Goal: Communication & Community: Answer question/provide support

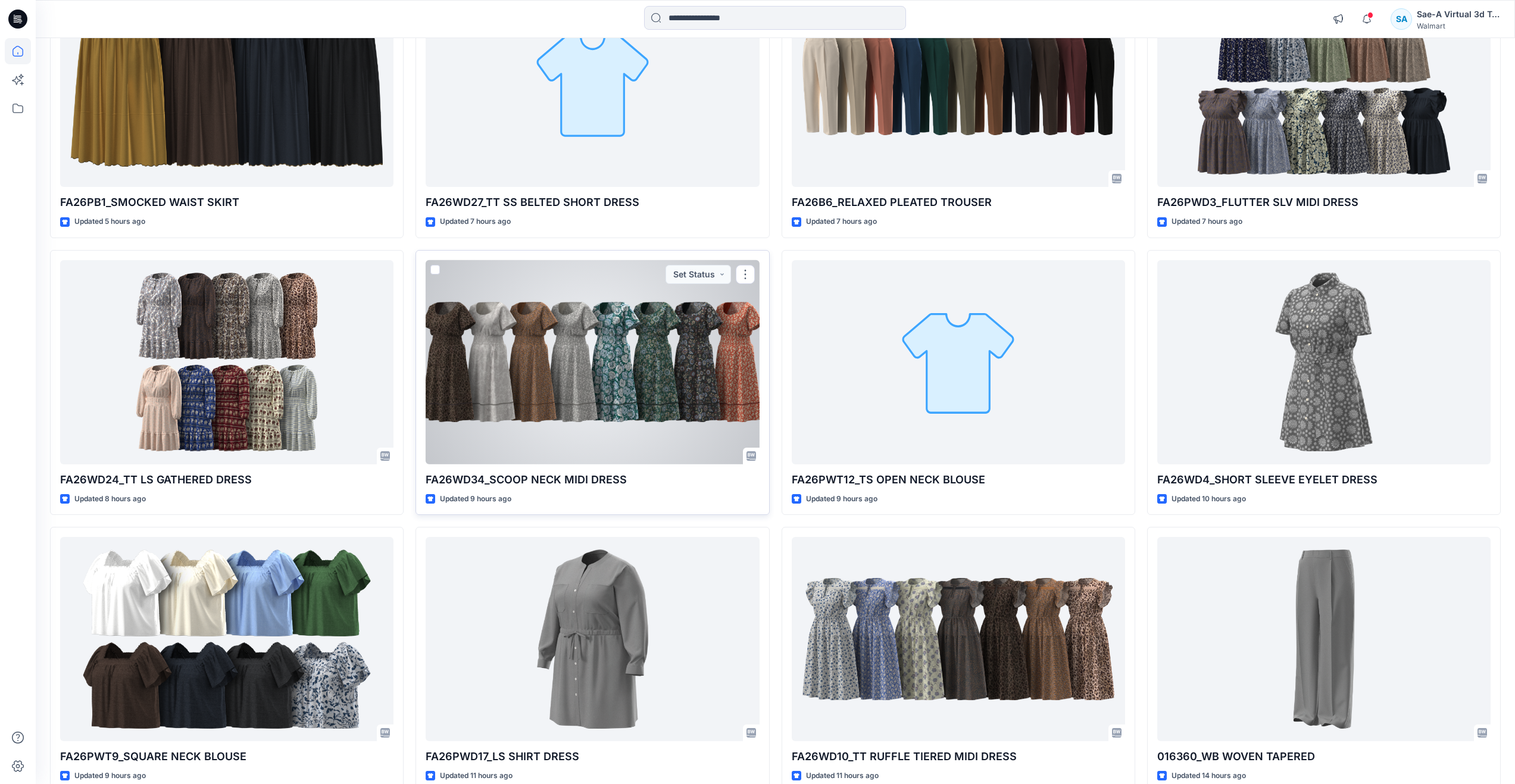
scroll to position [476, 0]
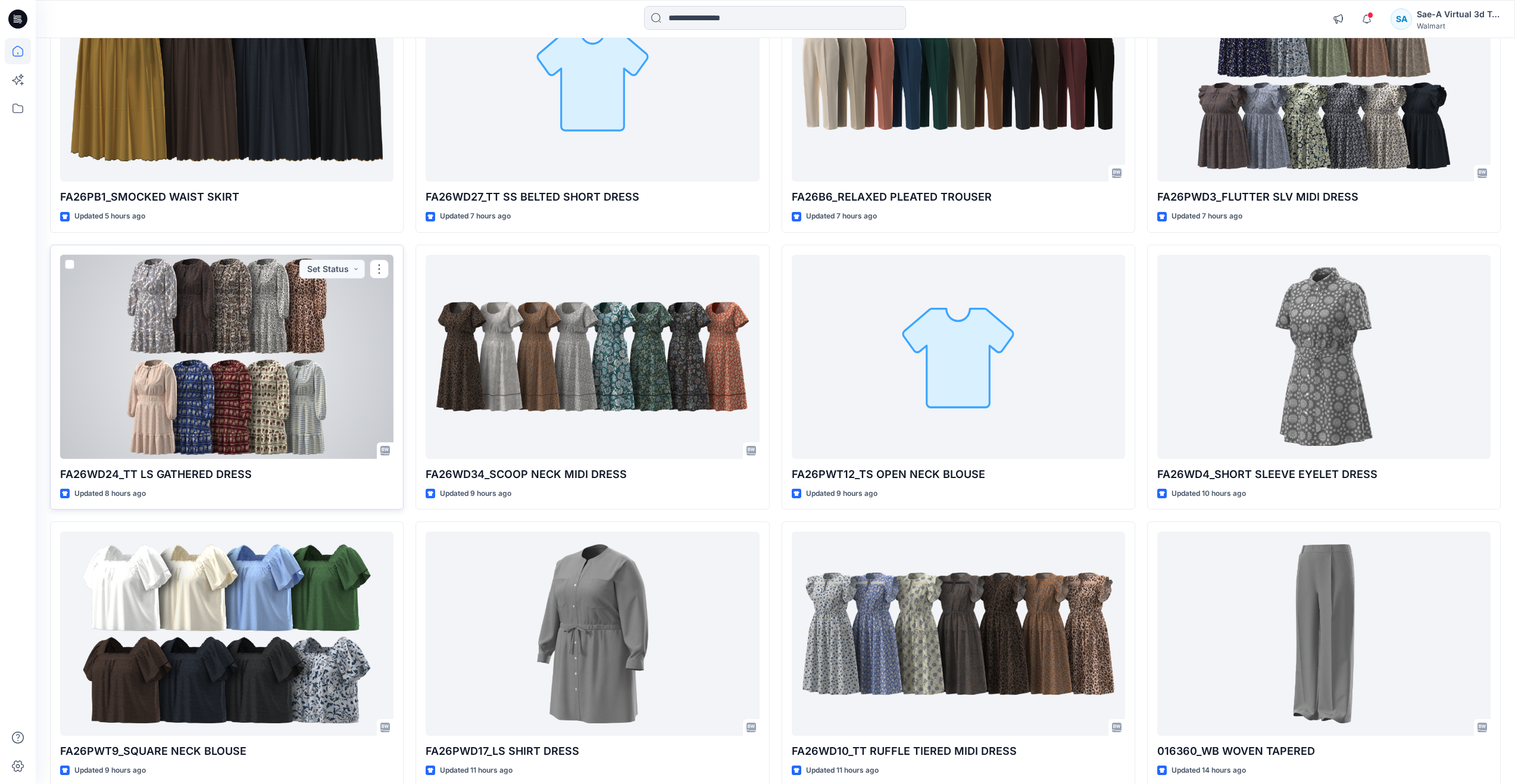
click at [241, 344] on div at bounding box center [227, 357] width 333 height 204
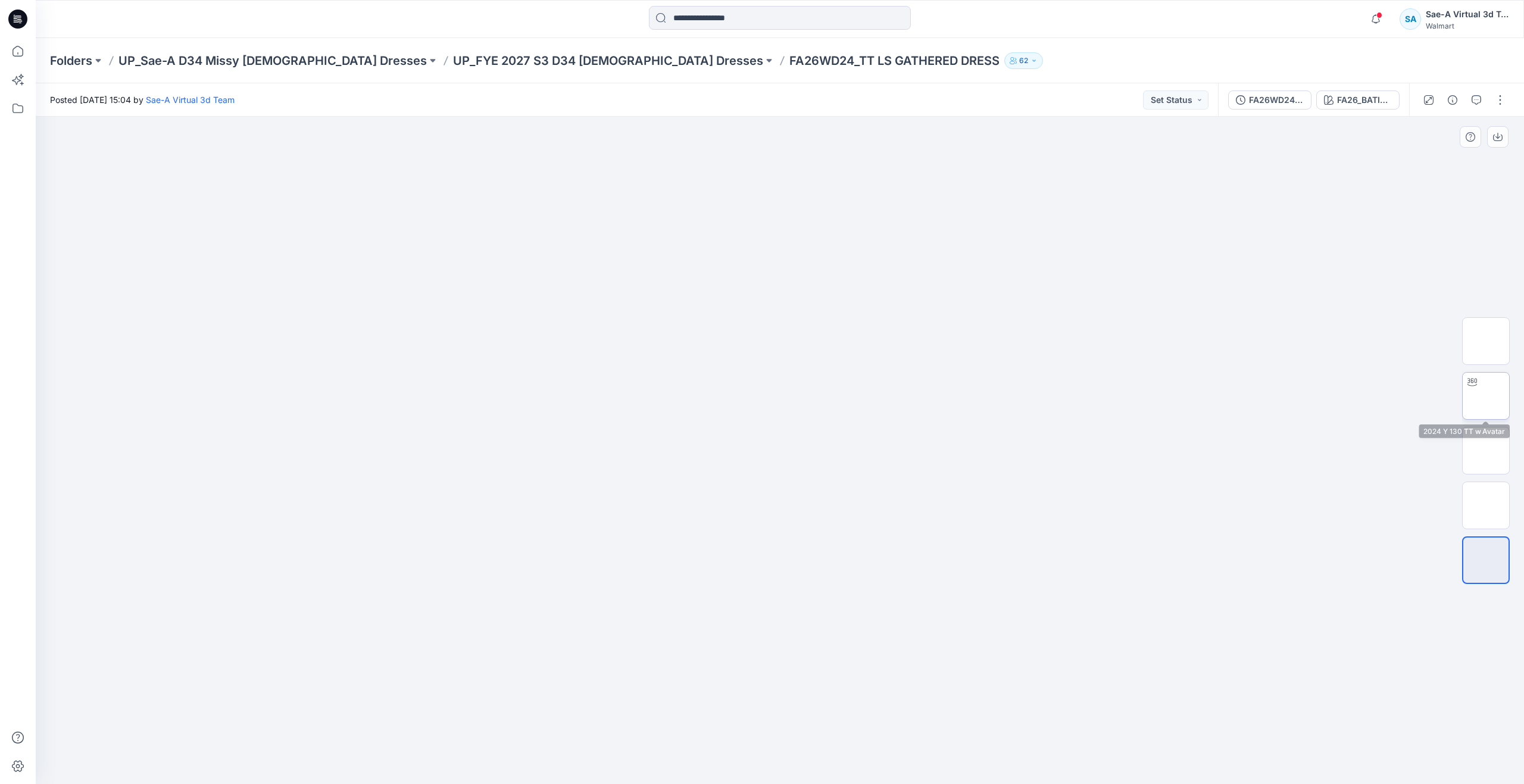
click at [1486, 396] on img at bounding box center [1486, 396] width 0 height 0
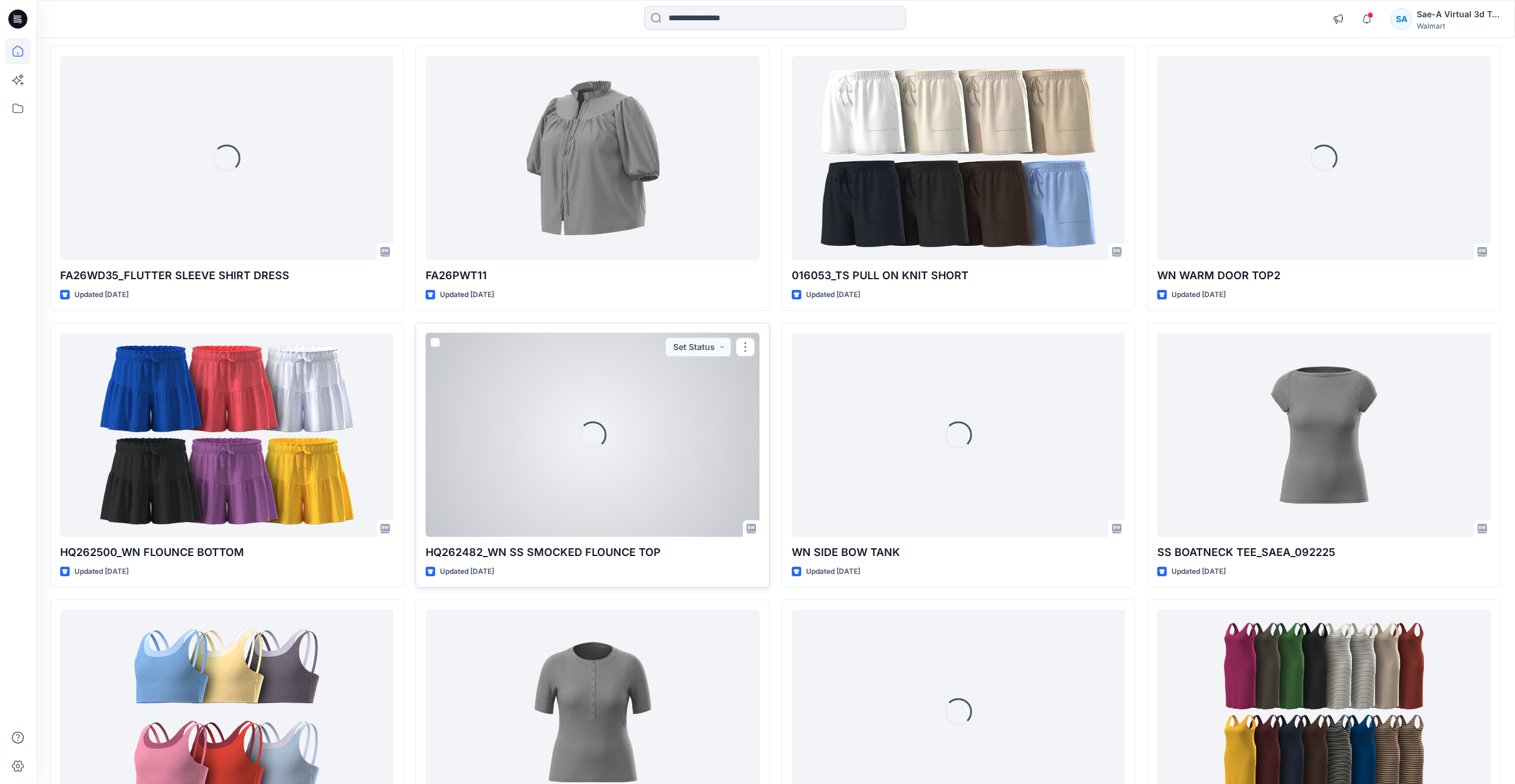
scroll to position [1804, 0]
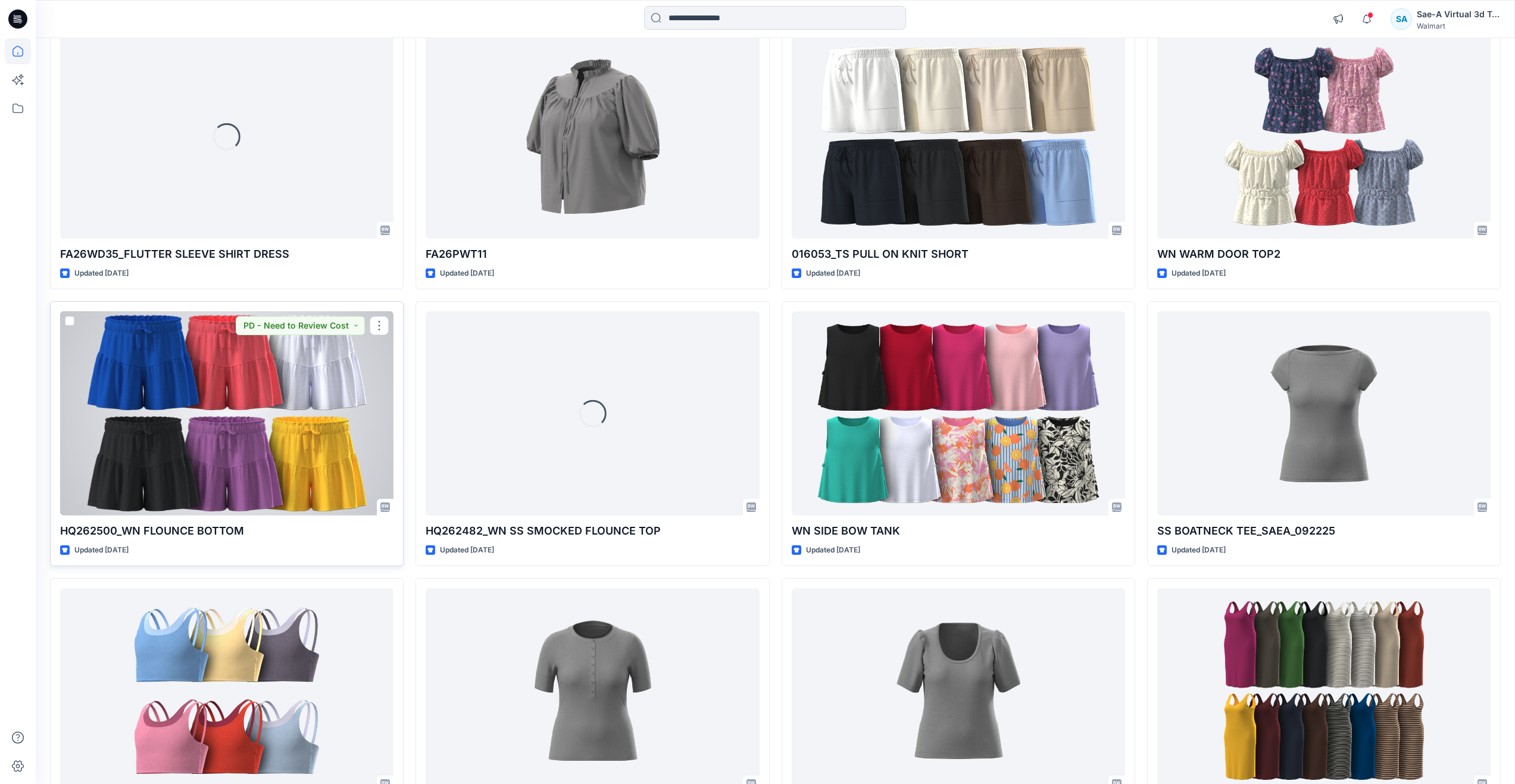
click at [337, 475] on div at bounding box center [227, 413] width 333 height 204
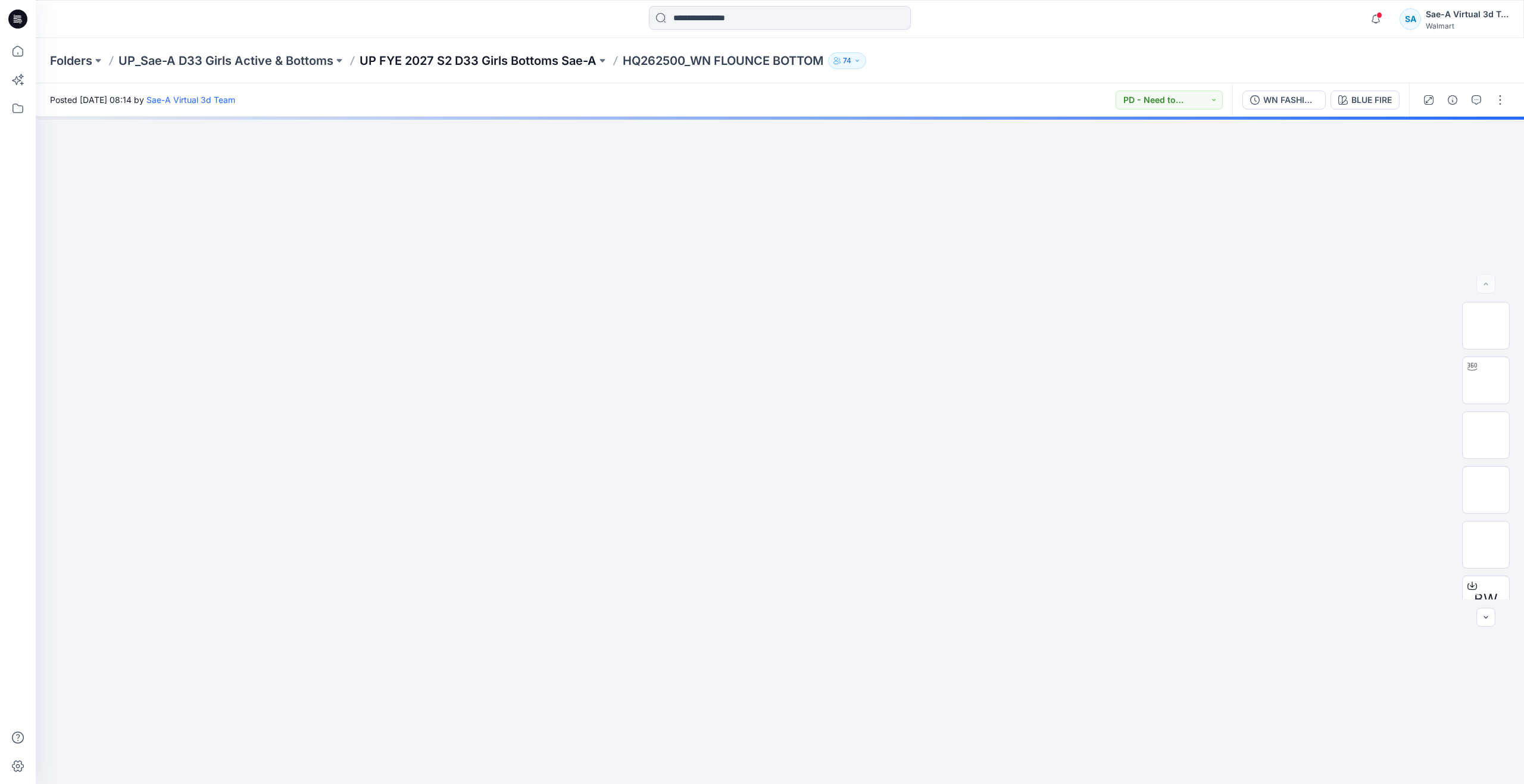
click at [554, 56] on p "UP FYE 2027 S2 D33 Girls Bottoms Sae-A" at bounding box center [478, 61] width 237 height 17
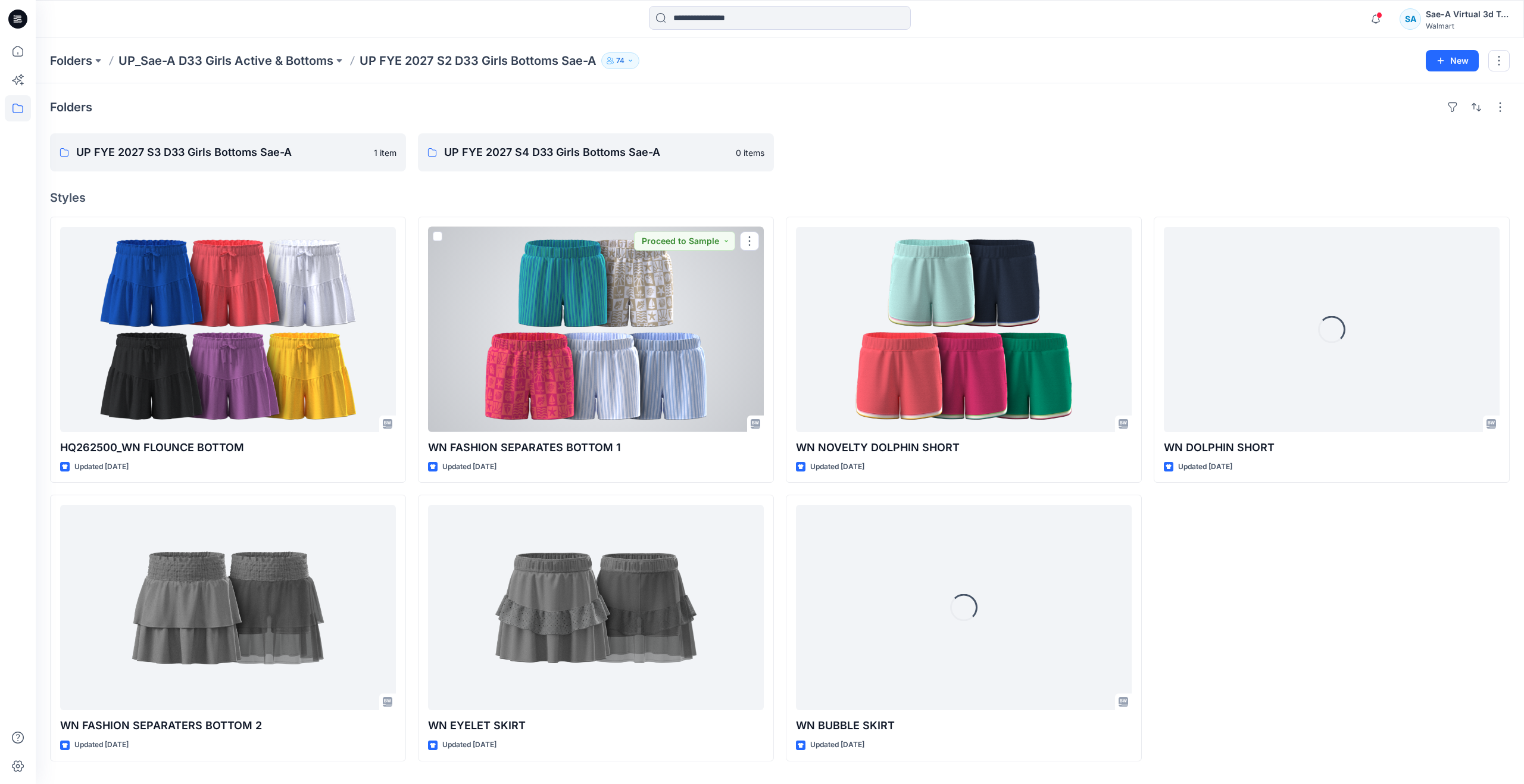
click at [431, 310] on div at bounding box center [596, 329] width 336 height 205
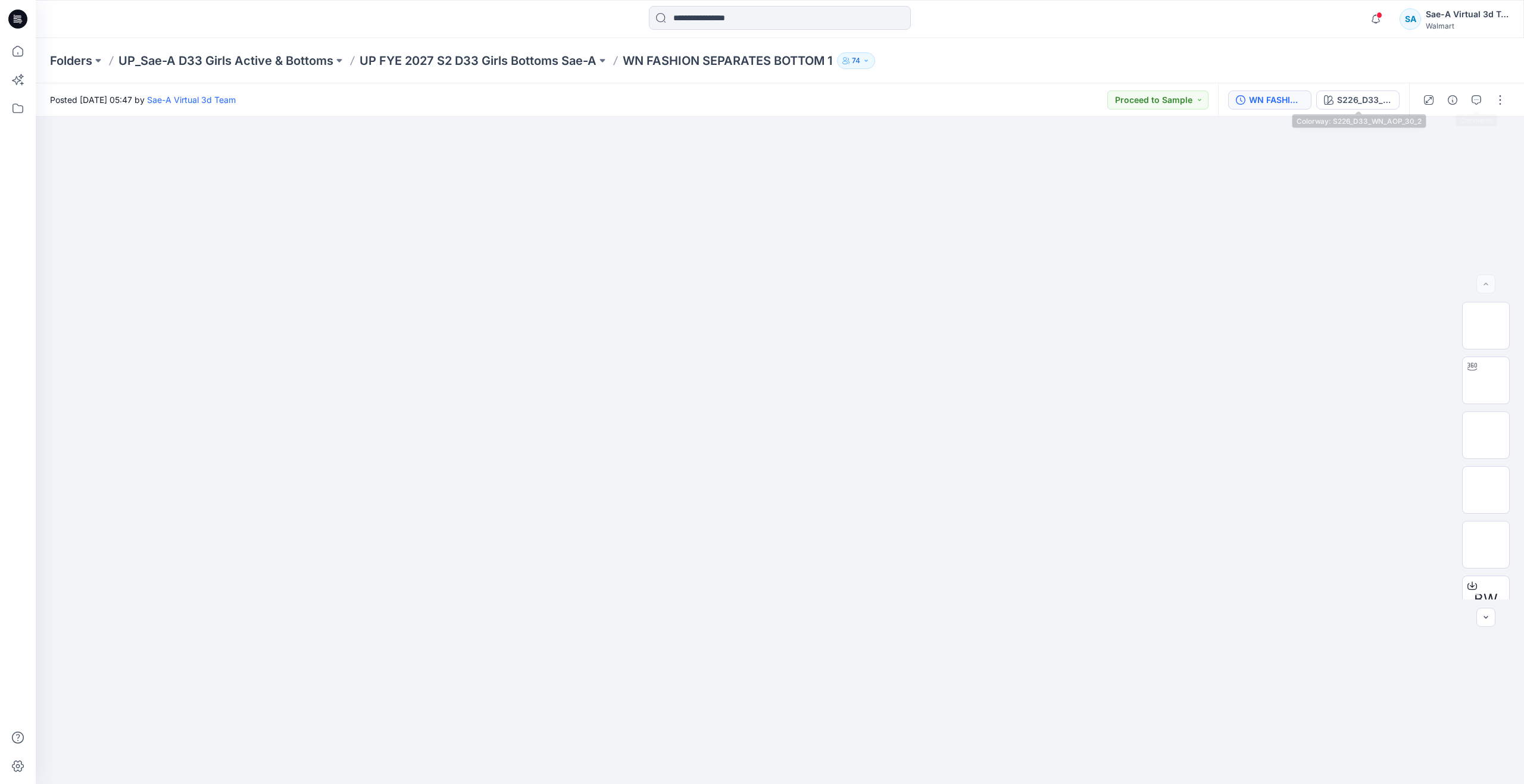
click at [1282, 103] on div "WN FASHION SEPARATES BOTTOM 1_REMOVED BOW AT WB_FULL COLORWAYS" at bounding box center [1276, 100] width 55 height 13
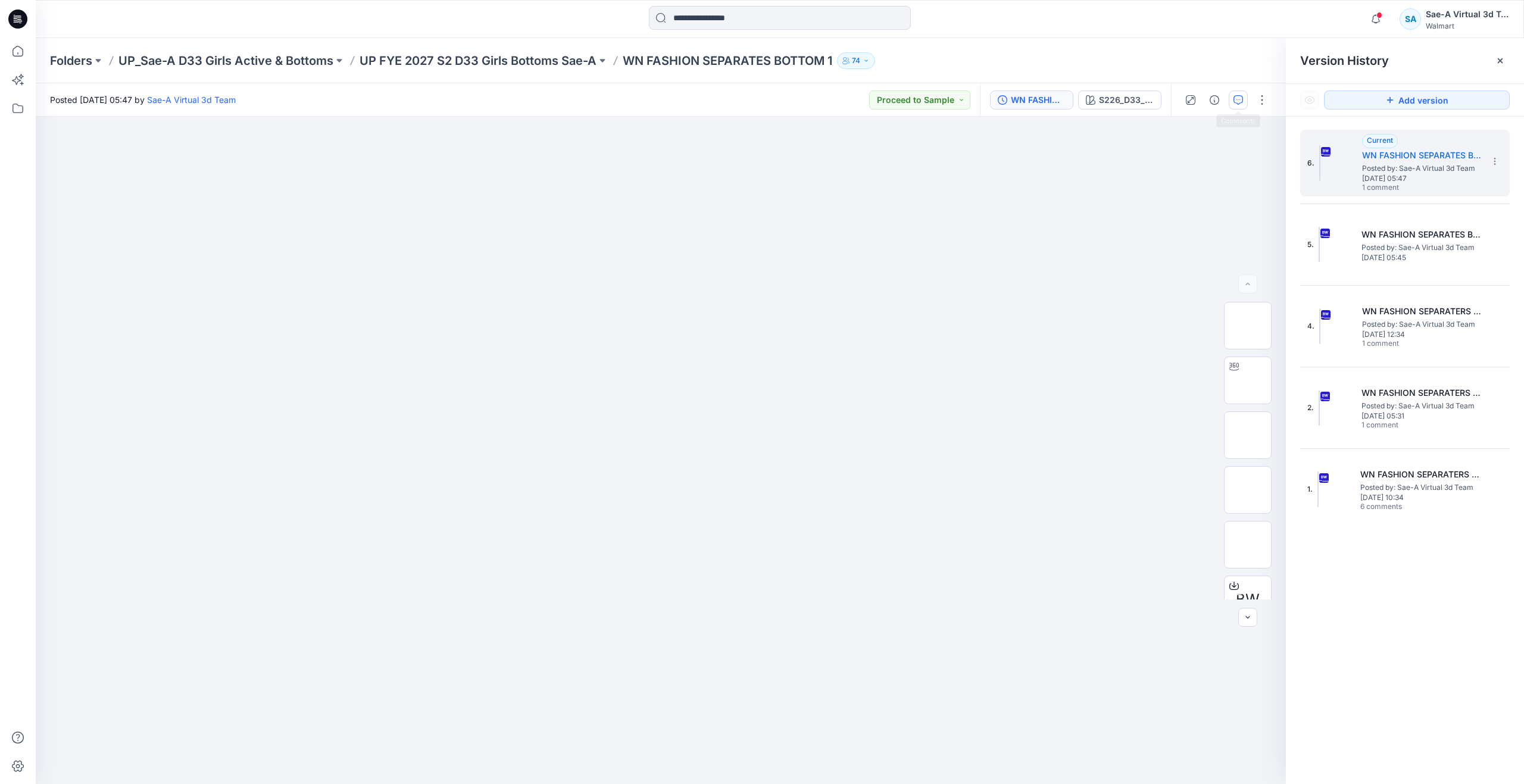
click at [1246, 100] on button "button" at bounding box center [1238, 100] width 19 height 19
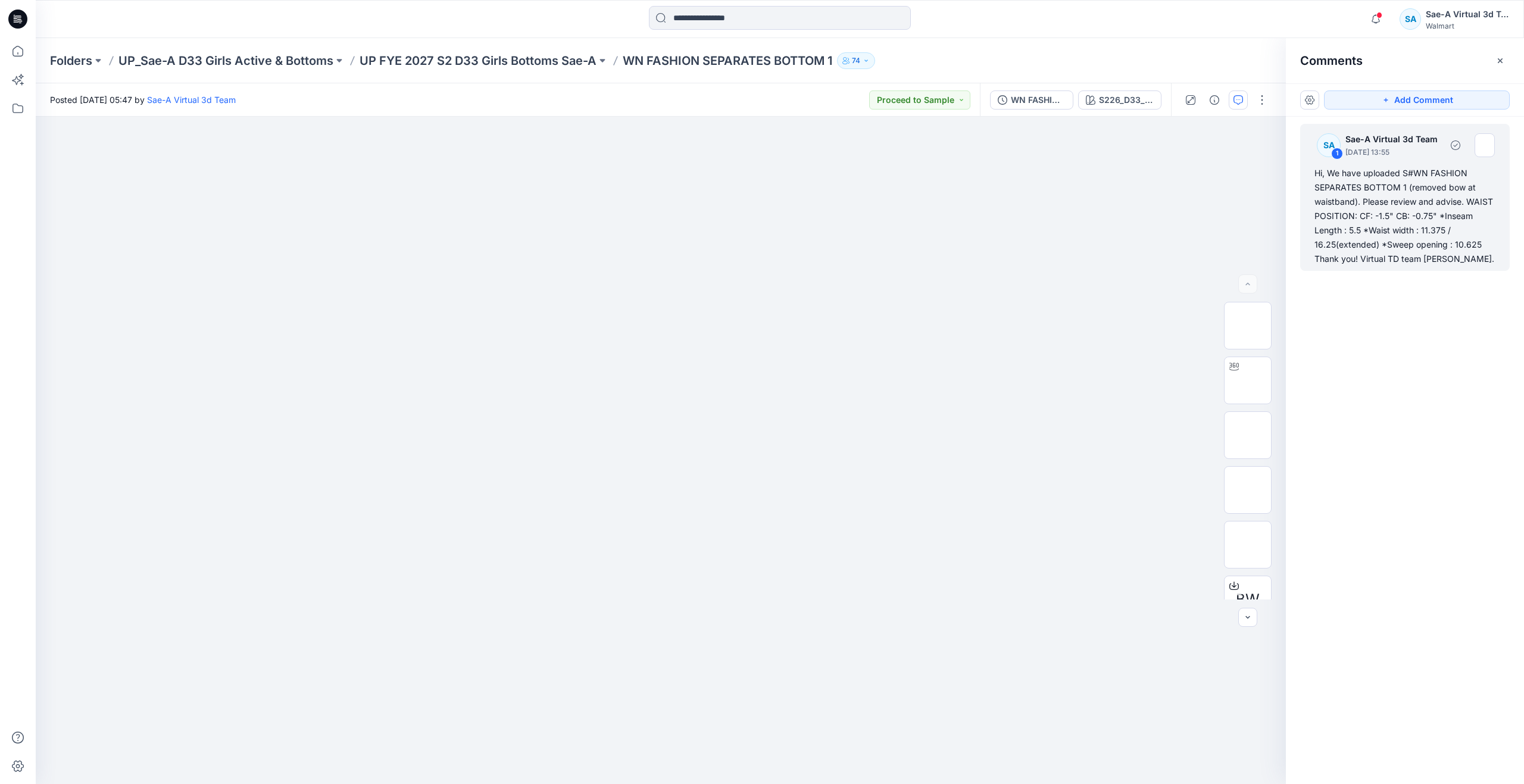
click at [1440, 205] on div "Hi, We have uploaded S#WN FASHION SEPARATES BOTTOM 1 (removed bow at waistband)…" at bounding box center [1406, 216] width 181 height 100
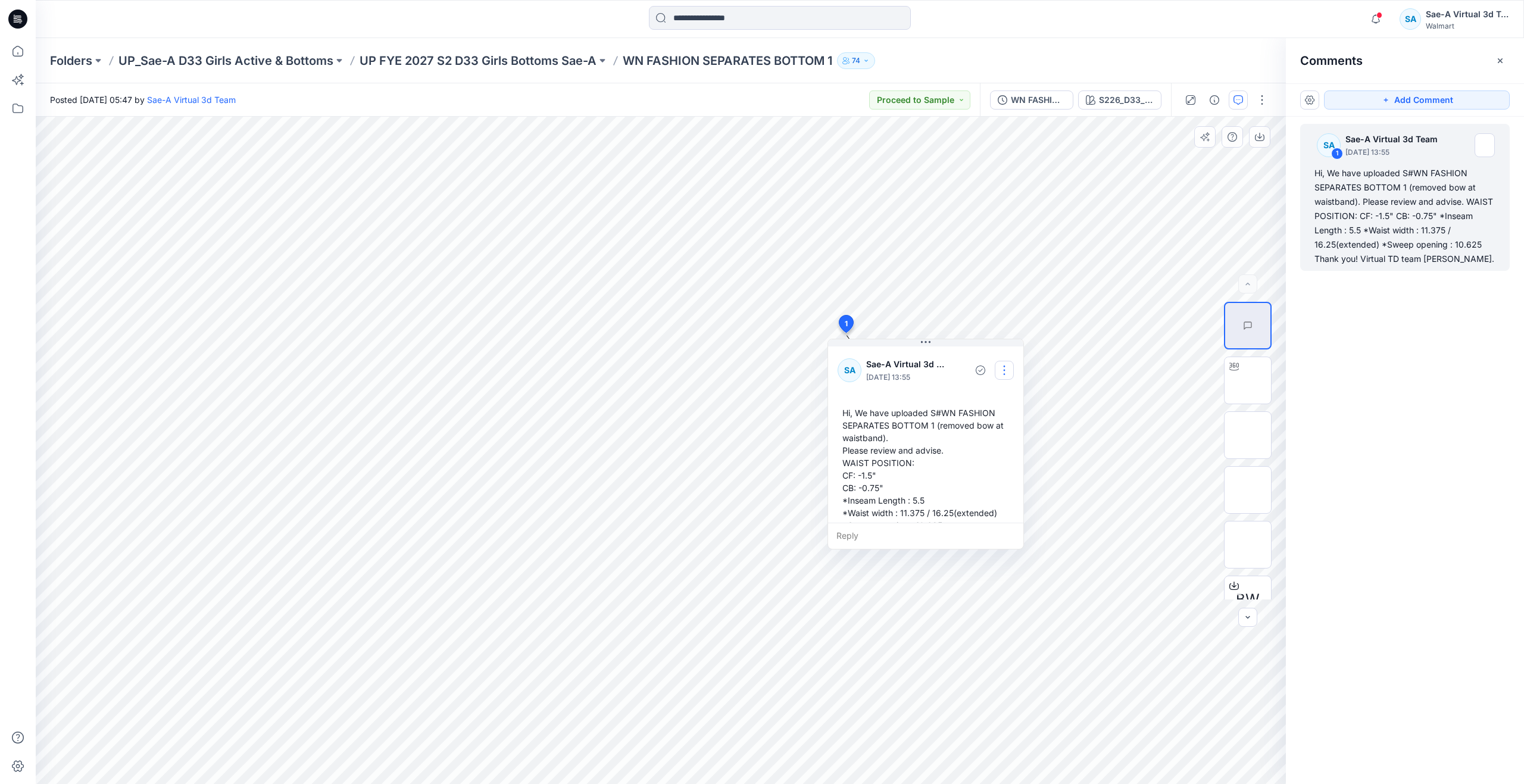
click at [1002, 368] on button "button" at bounding box center [1004, 370] width 19 height 19
click at [980, 406] on button "Edit comment" at bounding box center [1004, 398] width 91 height 22
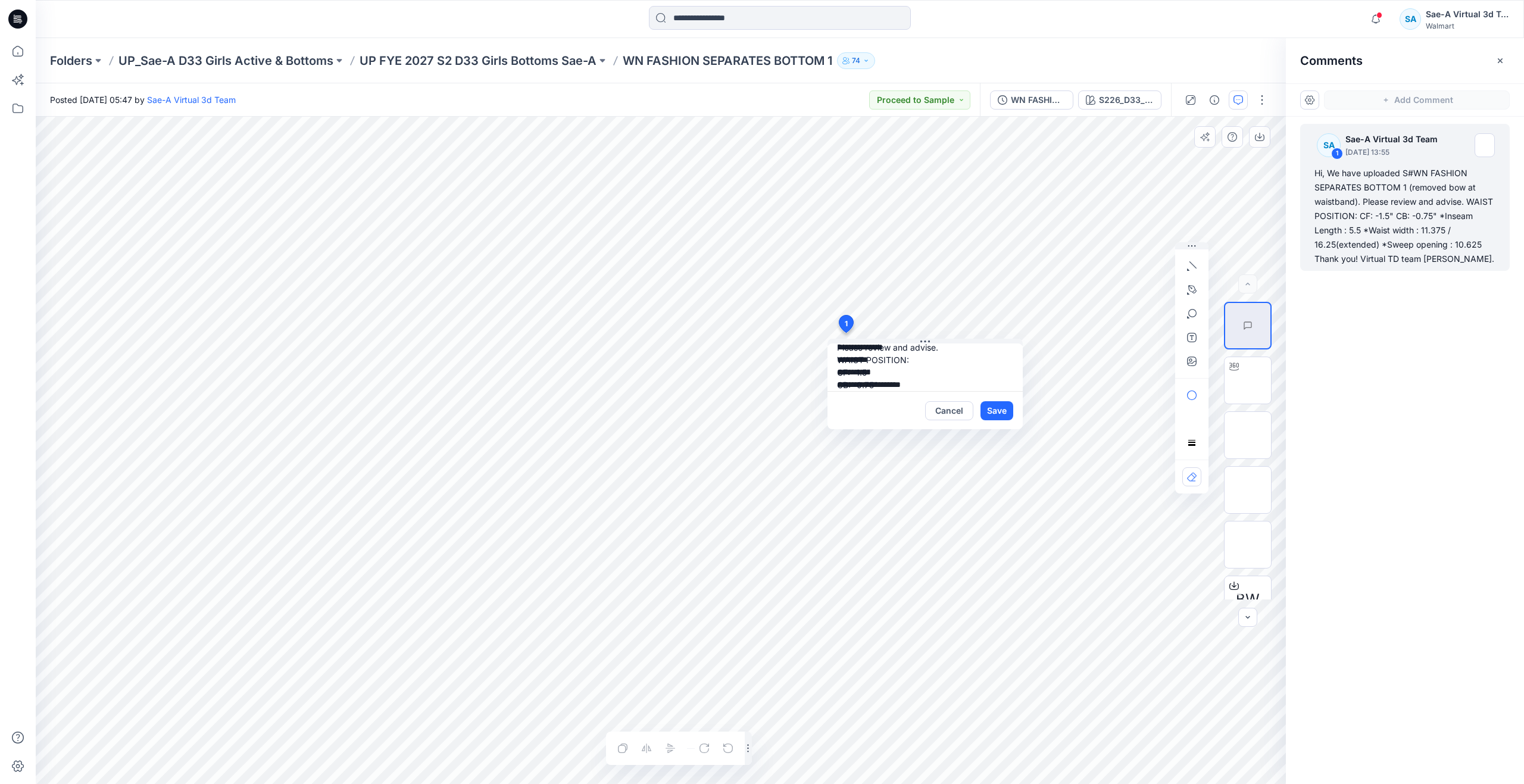
scroll to position [109, 0]
click at [898, 354] on textarea "**********" at bounding box center [925, 368] width 196 height 48
click at [930, 351] on textarea "**********" at bounding box center [925, 368] width 196 height 48
click at [927, 365] on textarea "**********" at bounding box center [925, 368] width 196 height 48
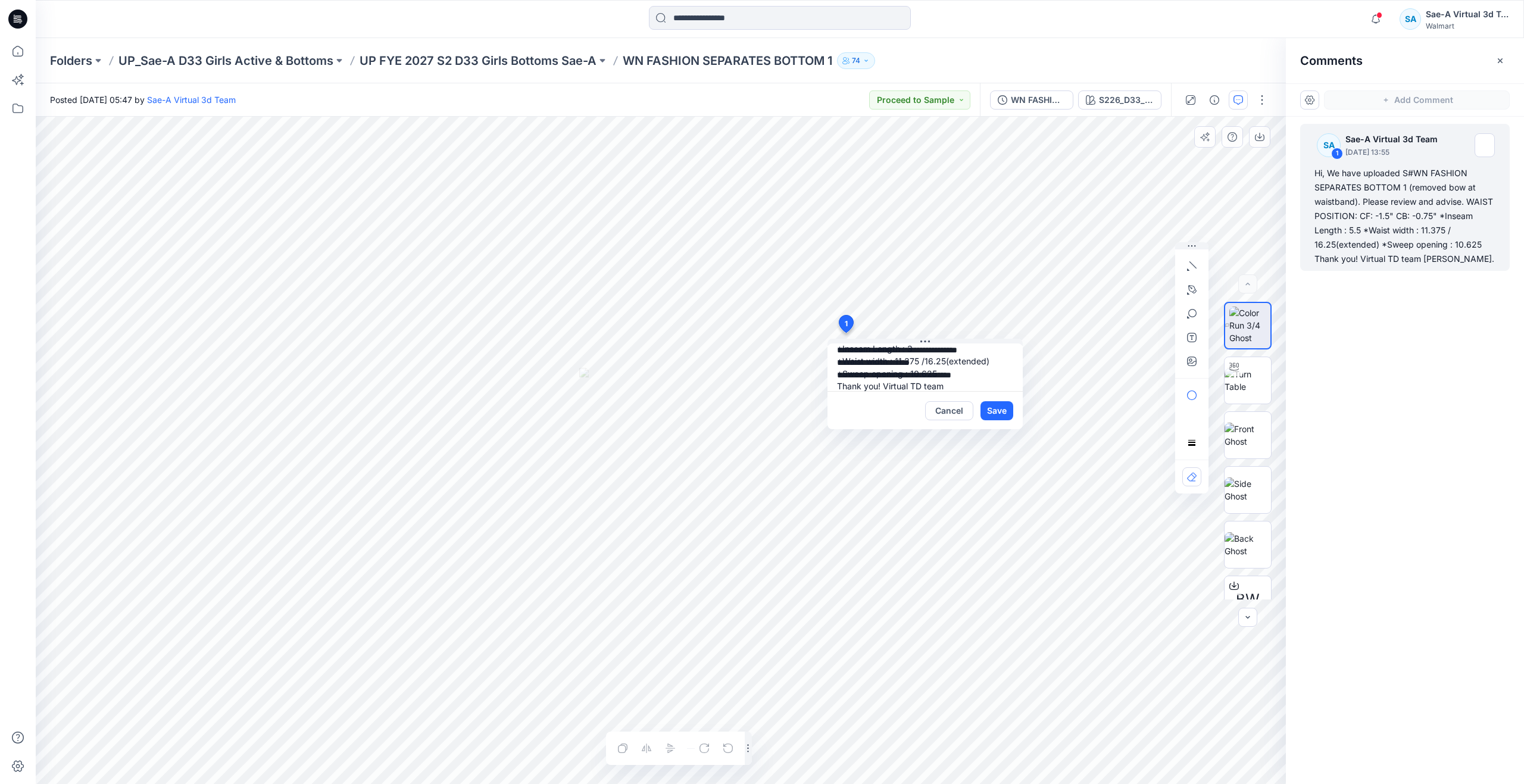
click at [963, 374] on textarea "**********" at bounding box center [925, 368] width 196 height 48
click at [922, 371] on textarea "**********" at bounding box center [925, 368] width 196 height 48
click at [927, 372] on textarea "**********" at bounding box center [925, 368] width 196 height 48
type textarea "**********"
click at [1007, 407] on button "Save" at bounding box center [997, 410] width 33 height 19
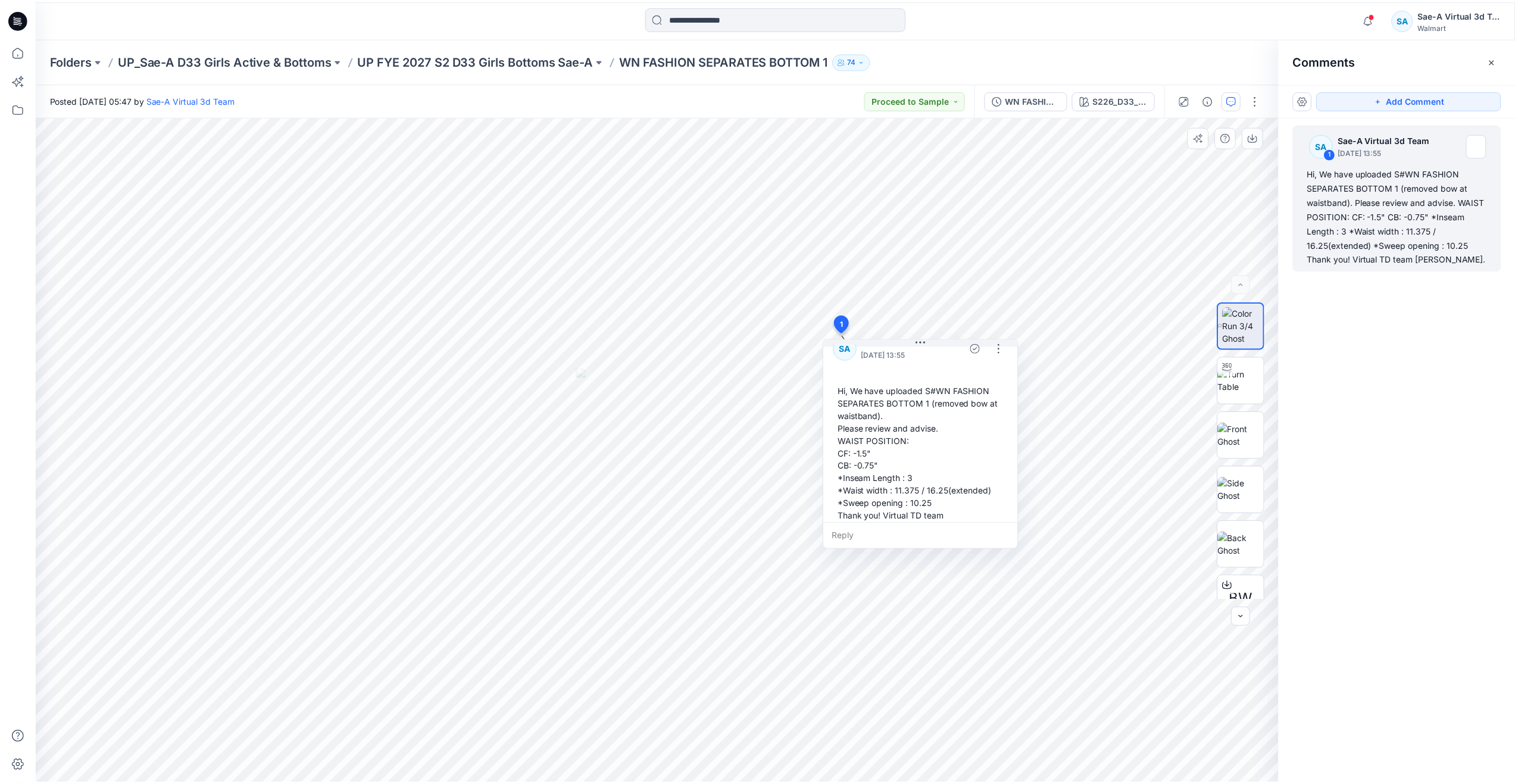
scroll to position [33, 0]
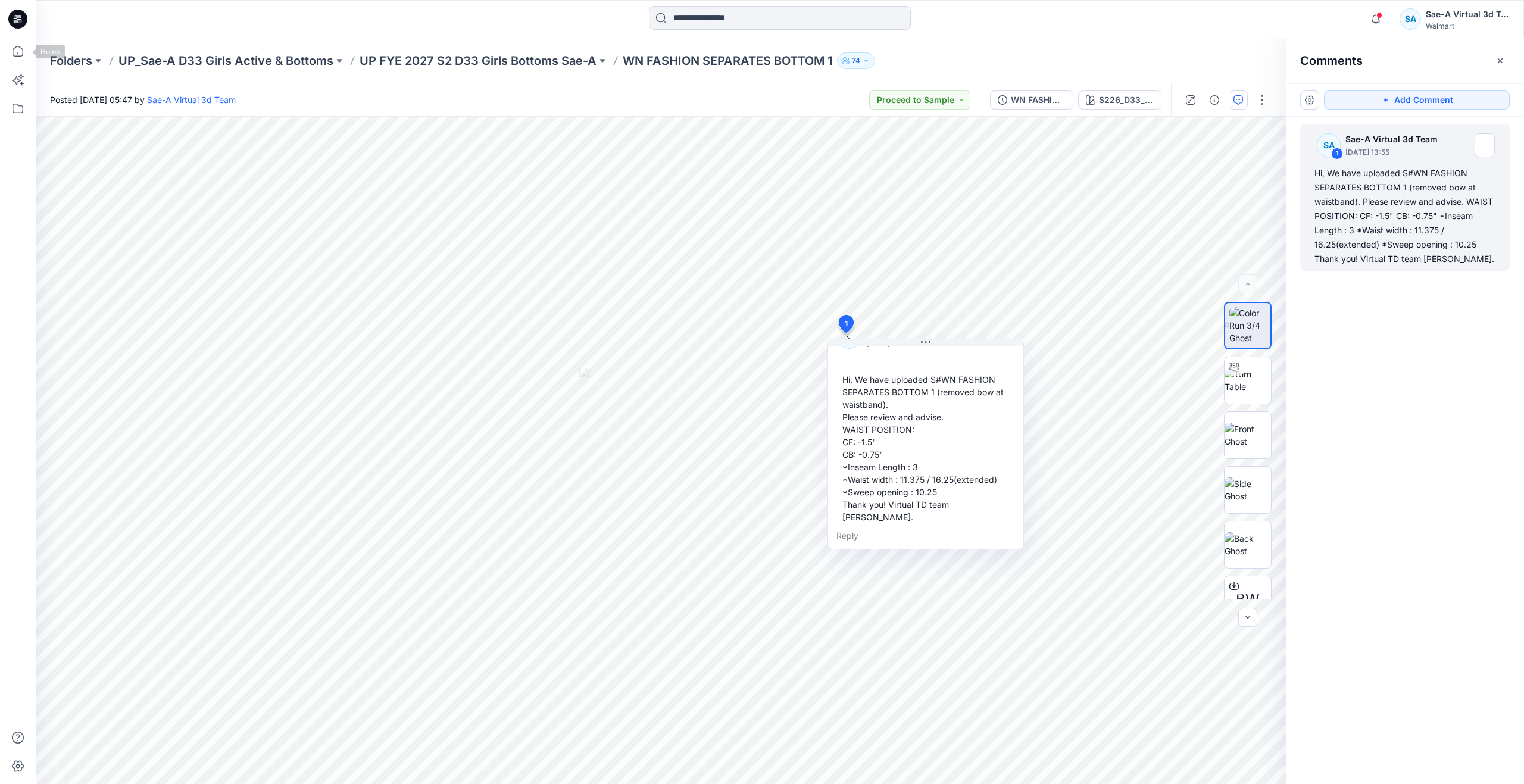
drag, startPoint x: 23, startPoint y: 52, endPoint x: 37, endPoint y: 4, distance: 50.0
click at [23, 52] on icon at bounding box center [17, 51] width 11 height 11
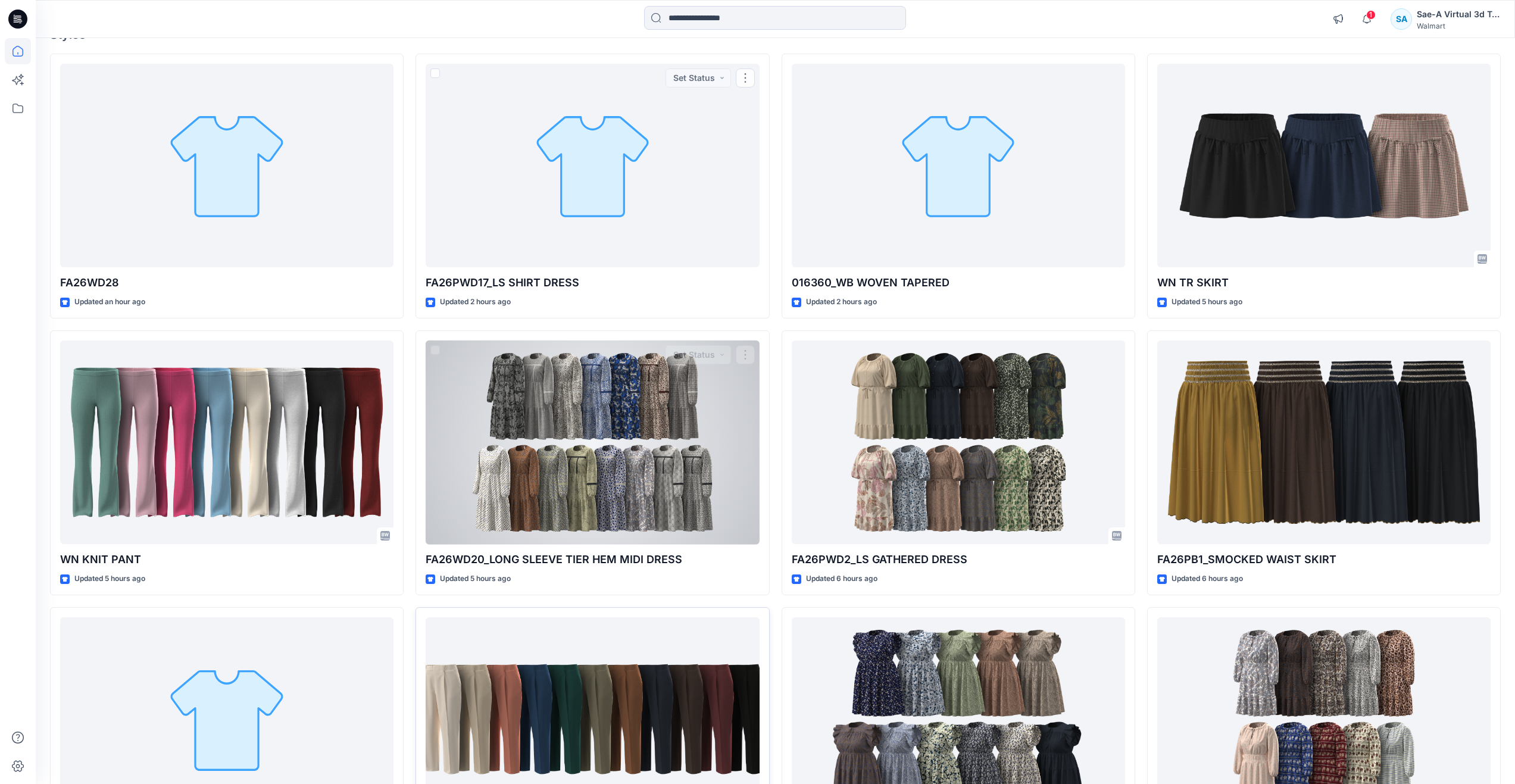
scroll to position [179, 0]
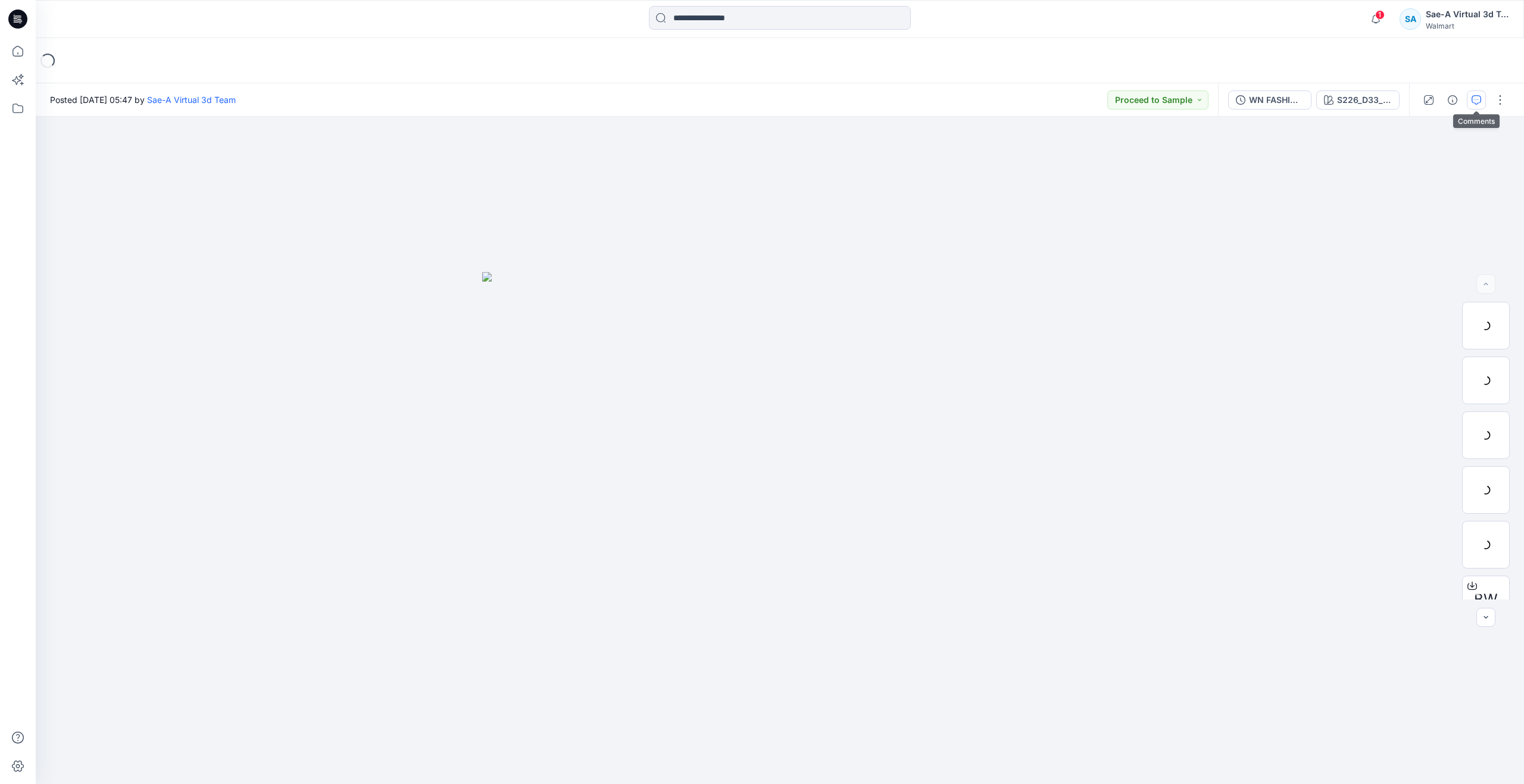
click at [1472, 99] on icon "button" at bounding box center [1476, 100] width 10 height 10
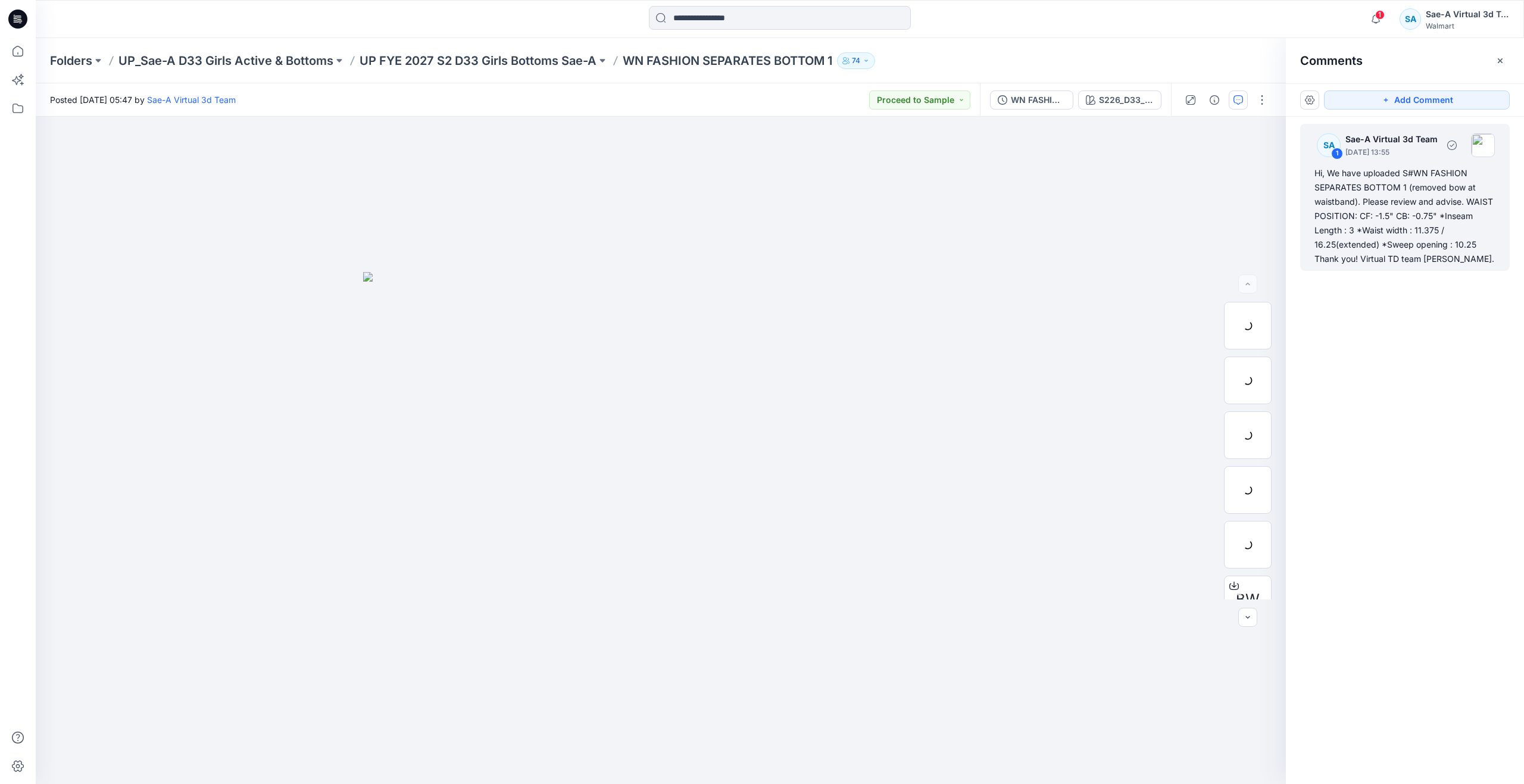
click at [1396, 224] on div "Hi, We have uploaded S#WN FASHION SEPARATES BOTTOM 1 (removed bow at waistband)…" at bounding box center [1406, 216] width 181 height 100
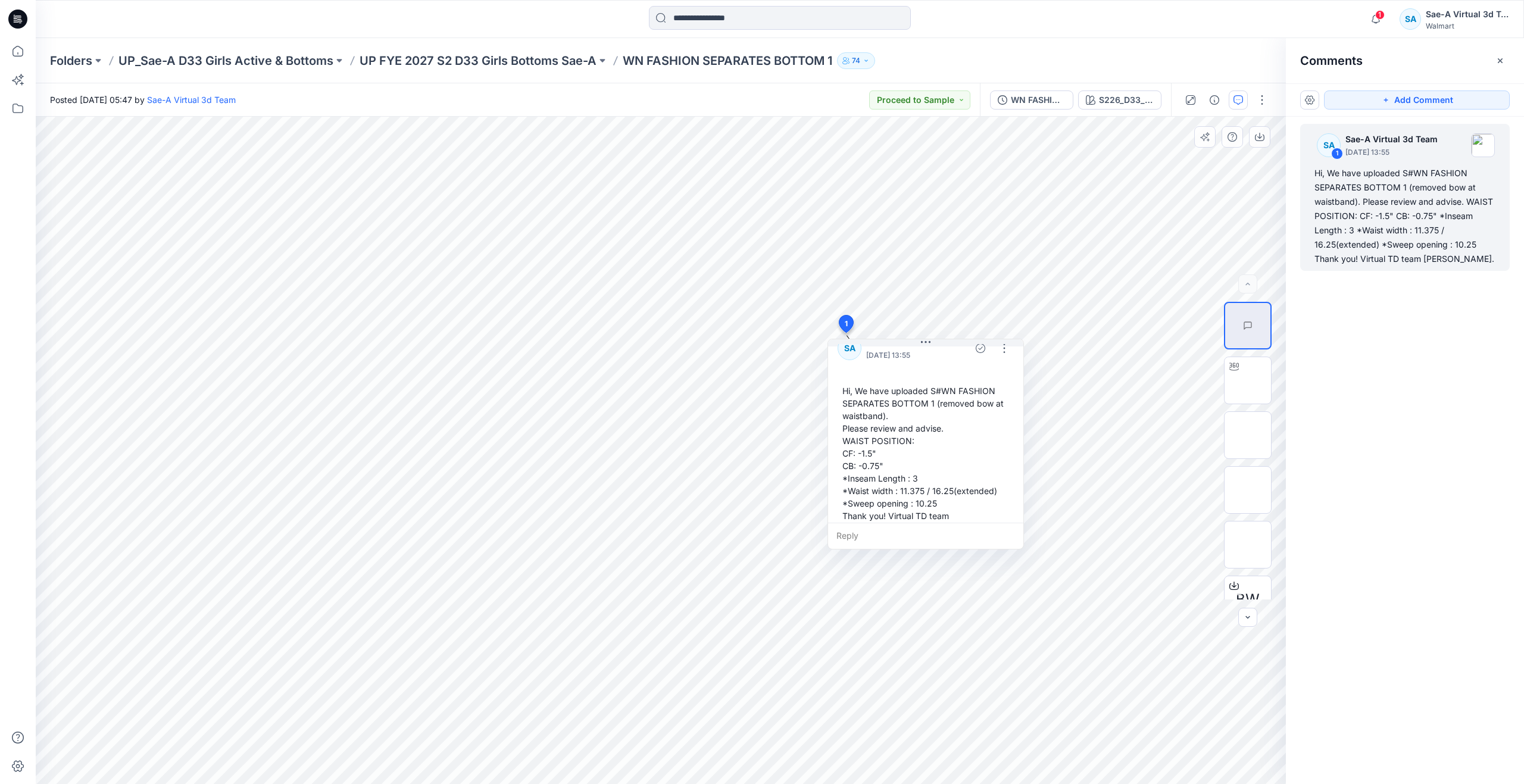
scroll to position [33, 0]
click at [1349, 214] on div "Hi, We have uploaded S#WN FASHION SEPARATES BOTTOM 1 (removed bow at waistband)…" at bounding box center [1406, 216] width 181 height 100
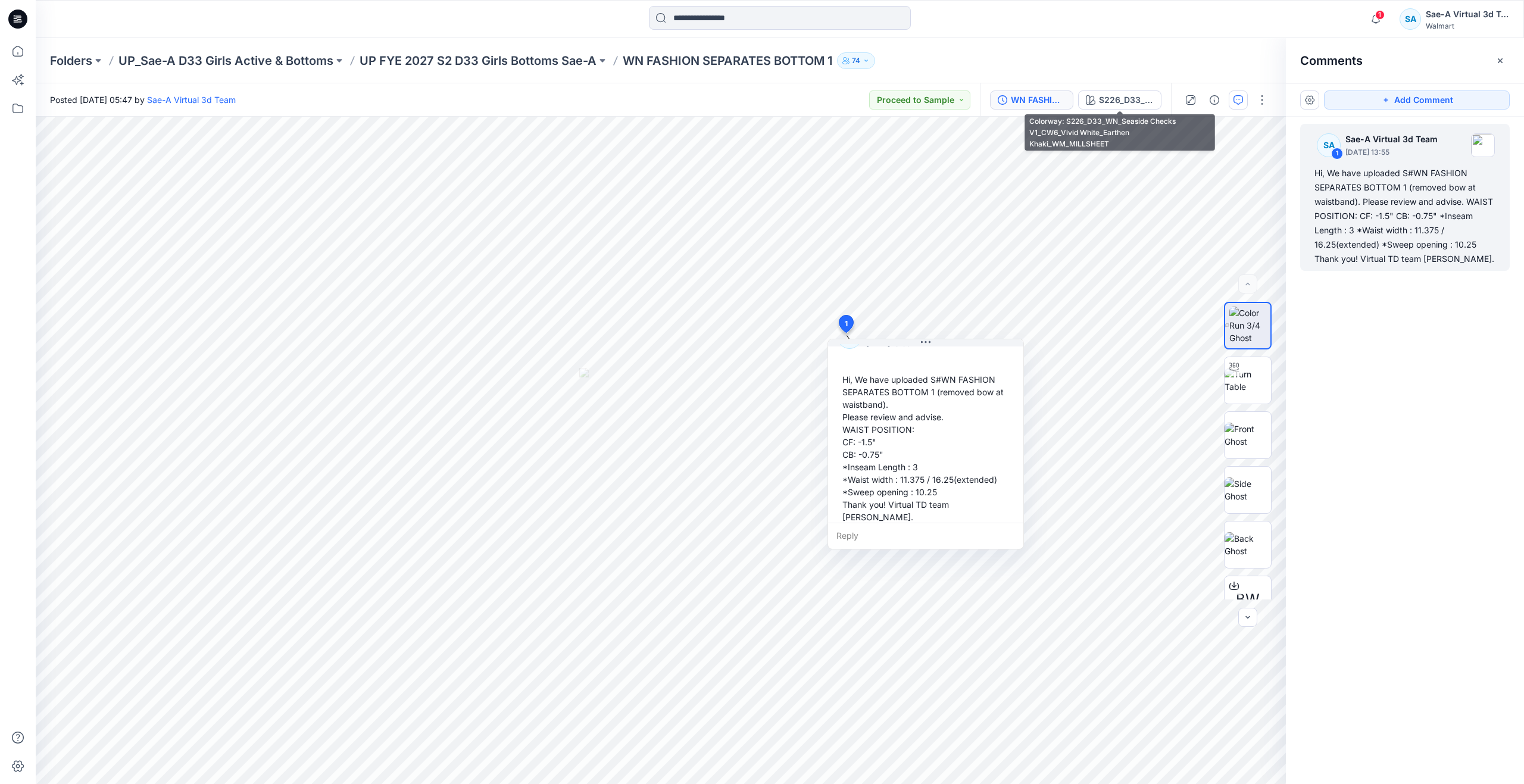
click at [1041, 98] on div "WN FASHION SEPARATES BOTTOM 1_REMOVED BOW AT WB_FULL COLORWAYS" at bounding box center [1038, 100] width 55 height 13
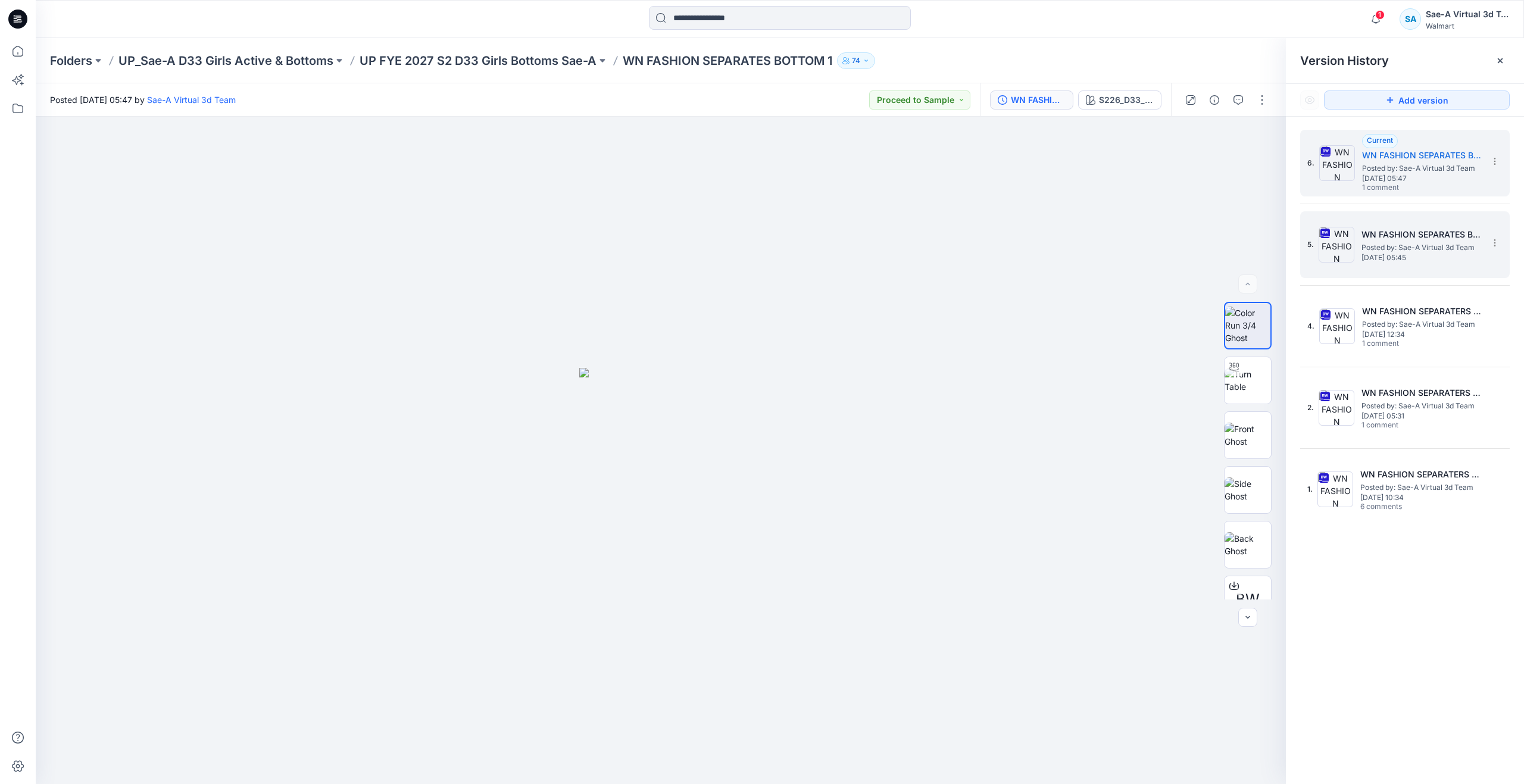
click at [1394, 245] on span "Posted by: Sae-A Virtual 3d Team" at bounding box center [1421, 247] width 119 height 12
click at [1387, 178] on span "[DATE] 05:47" at bounding box center [1422, 178] width 119 height 8
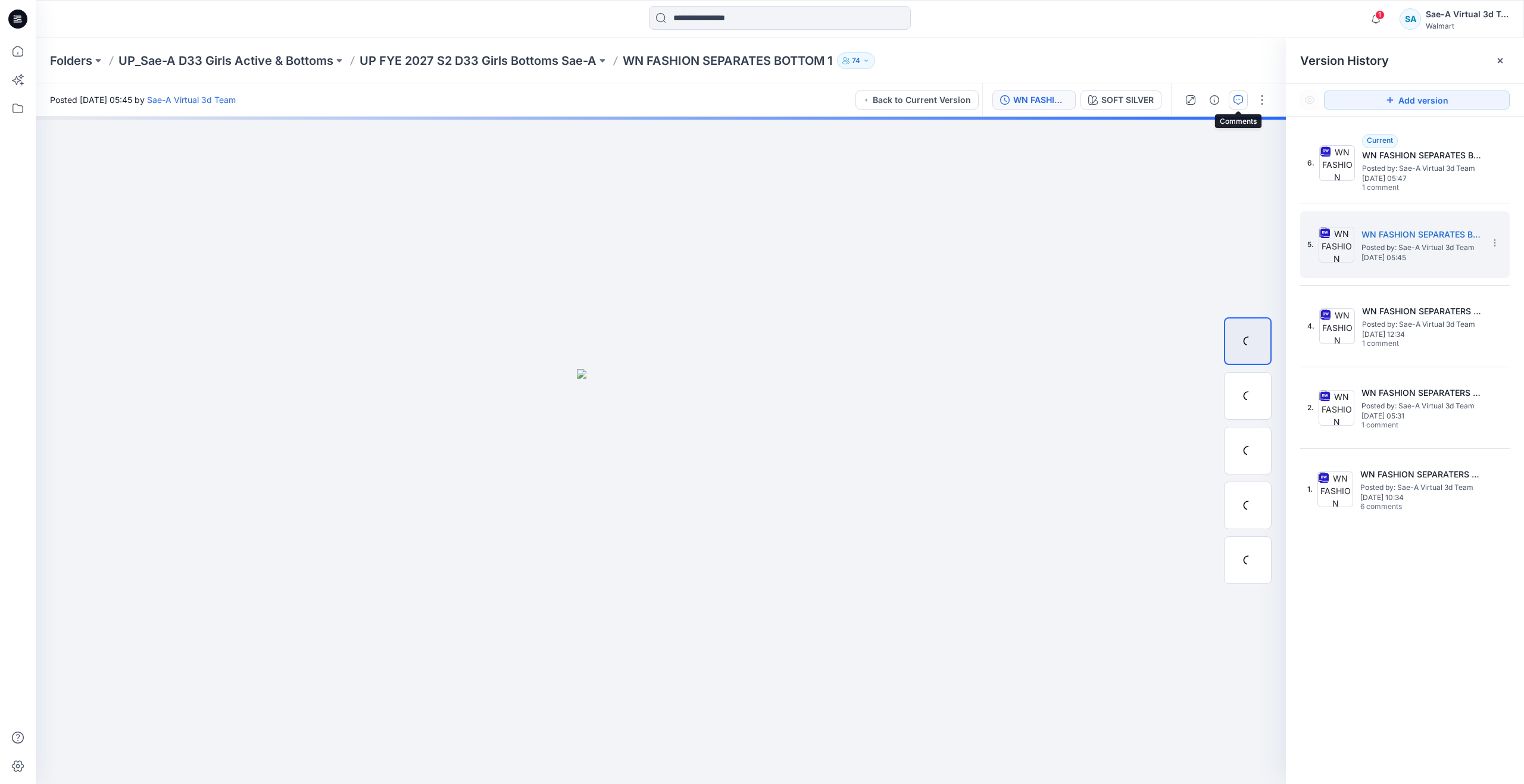
click at [1243, 100] on button "button" at bounding box center [1238, 100] width 19 height 19
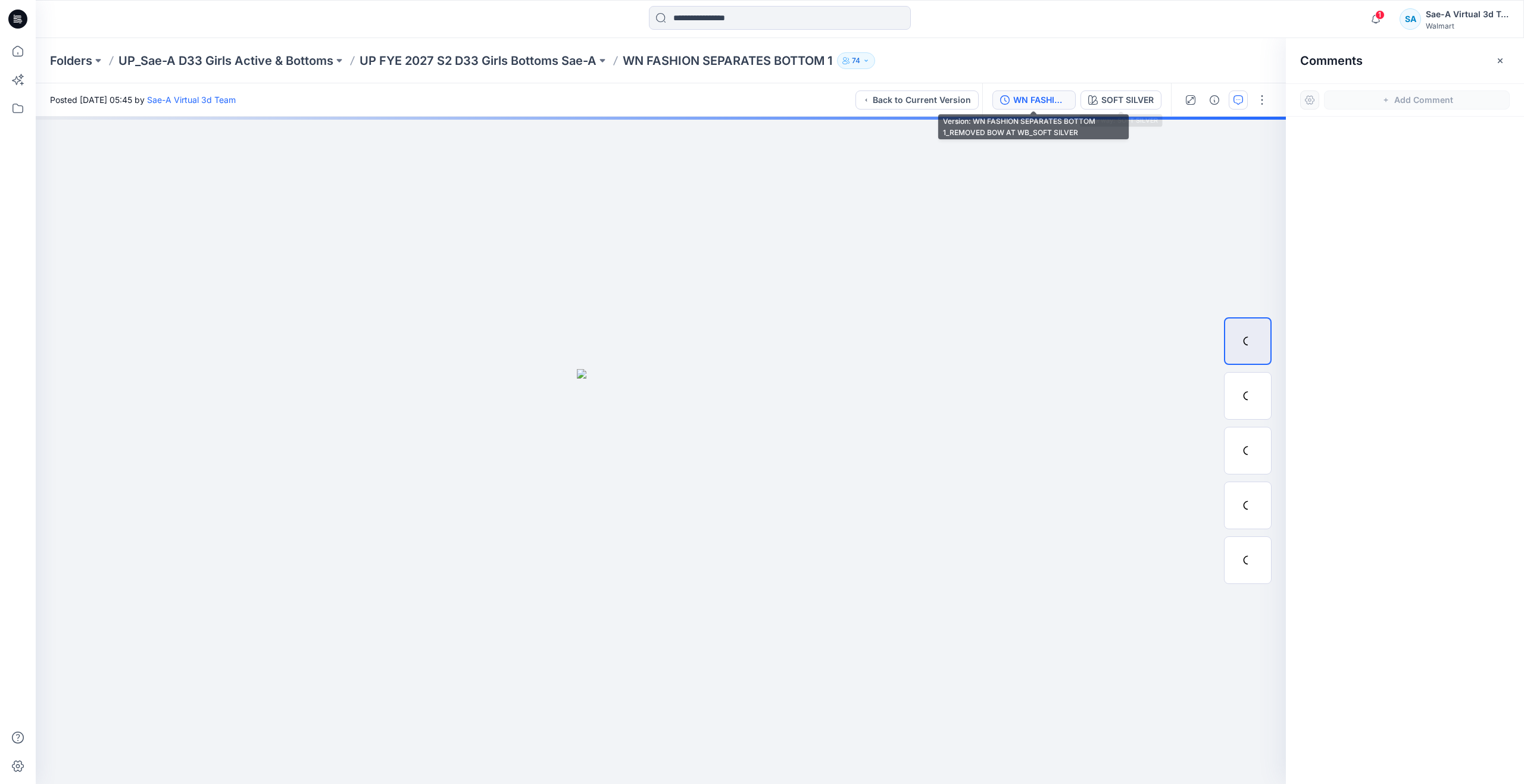
click at [1029, 95] on div "WN FASHION SEPARATES BOTTOM 1_REMOVED BOW AT WB_SOFT SILVER" at bounding box center [1040, 100] width 55 height 13
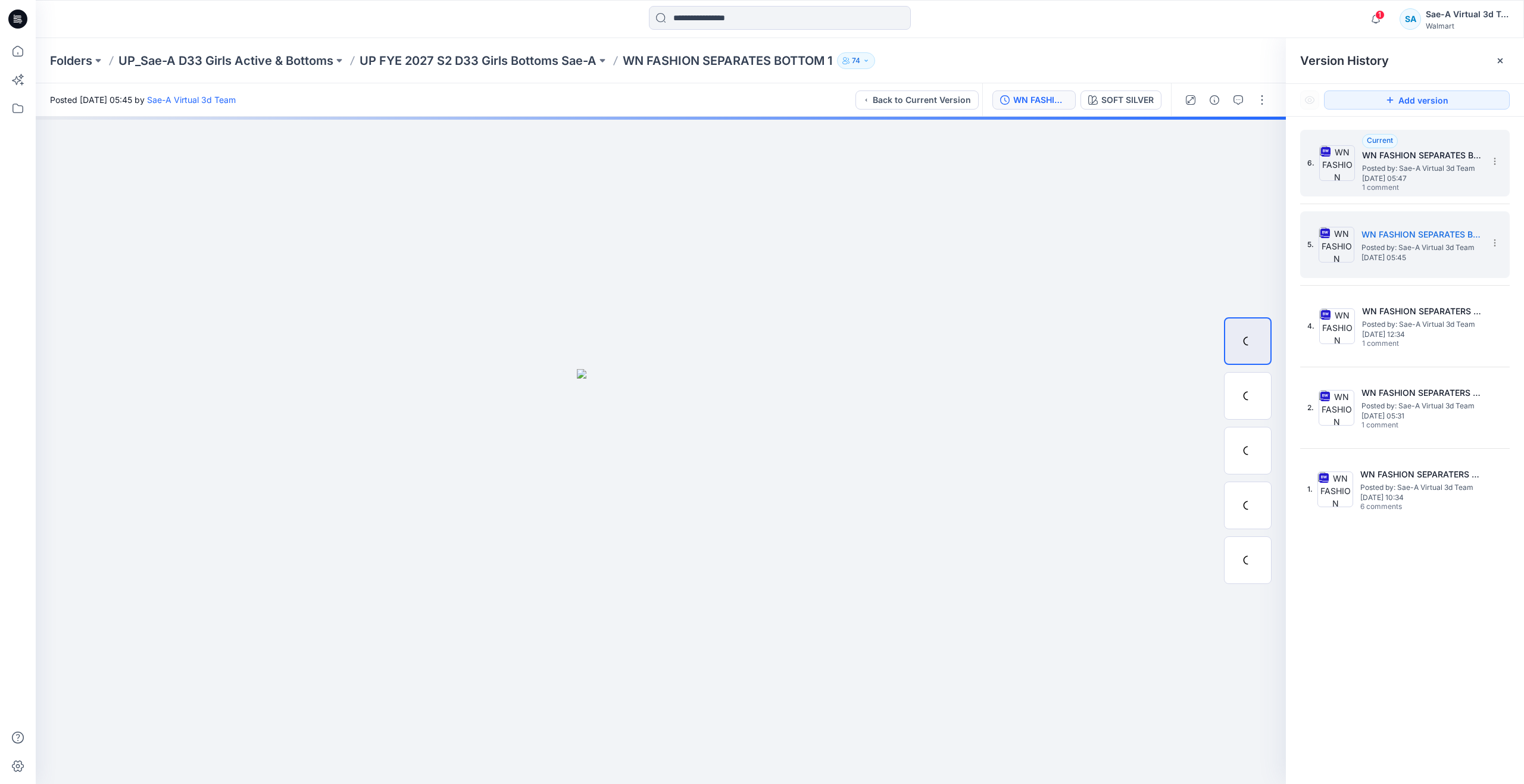
click at [1405, 166] on span "Posted by: Sae-A Virtual 3d Team" at bounding box center [1422, 168] width 119 height 12
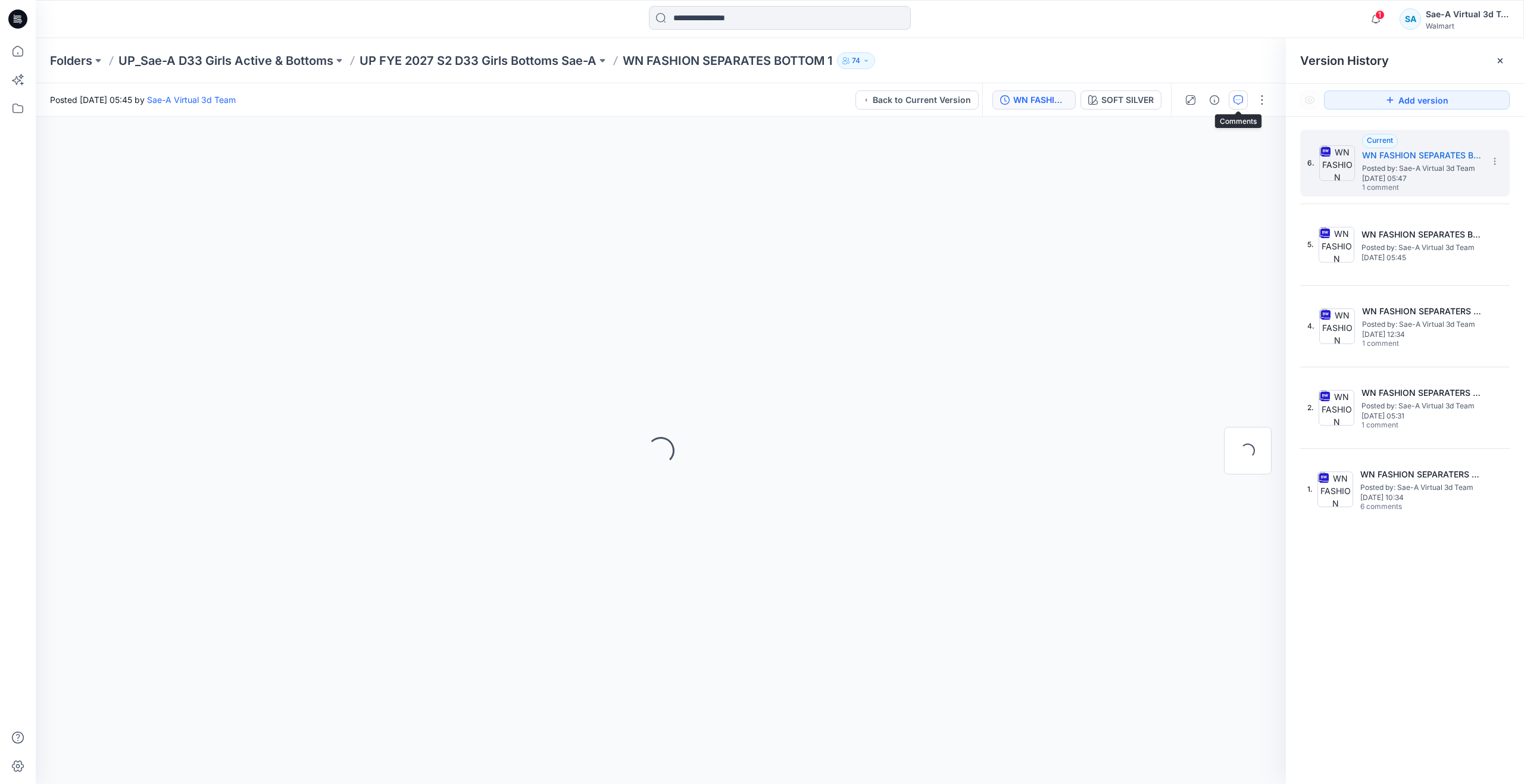
click at [1238, 101] on icon "button" at bounding box center [1238, 100] width 10 height 10
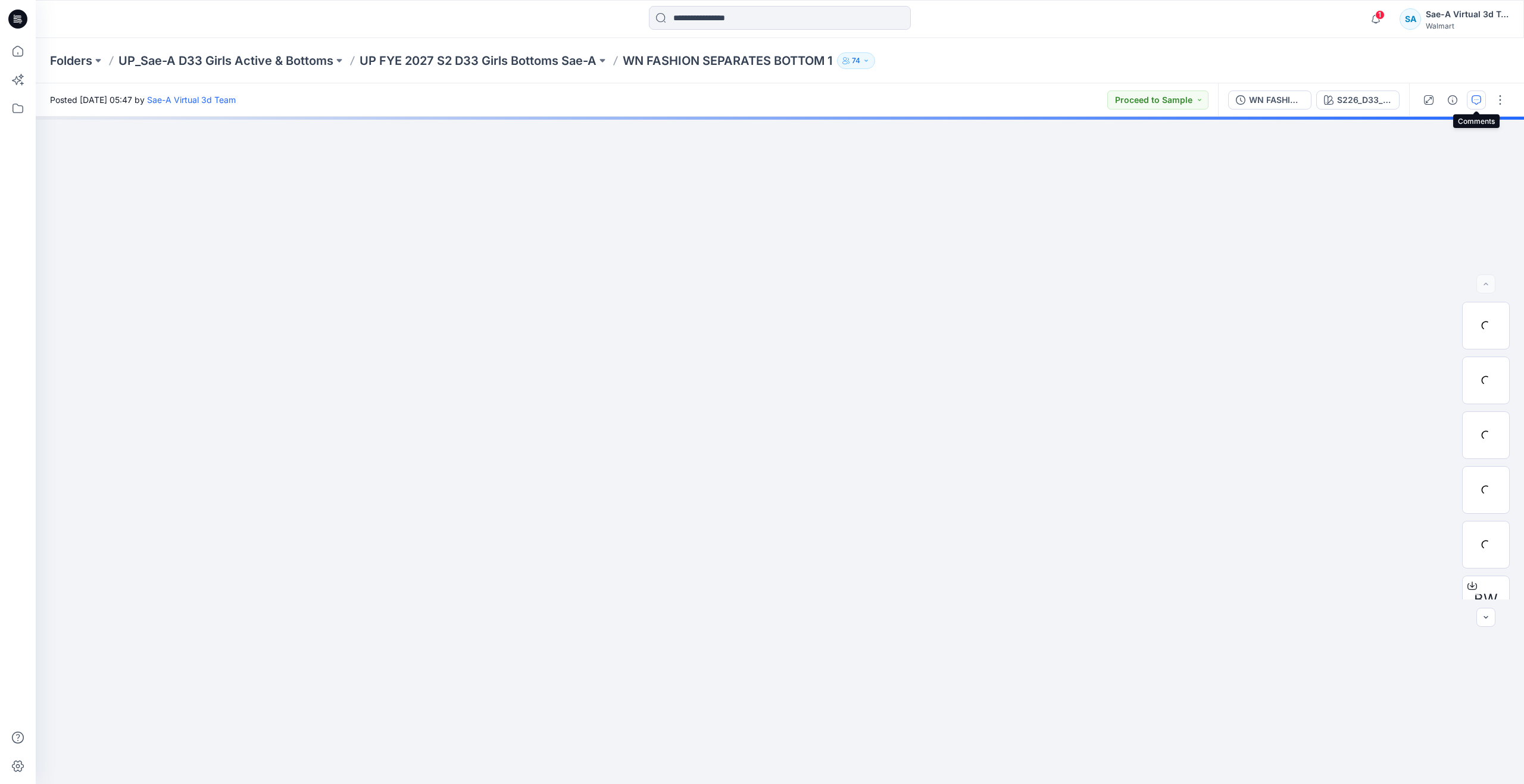
click at [1476, 97] on icon "button" at bounding box center [1476, 100] width 10 height 10
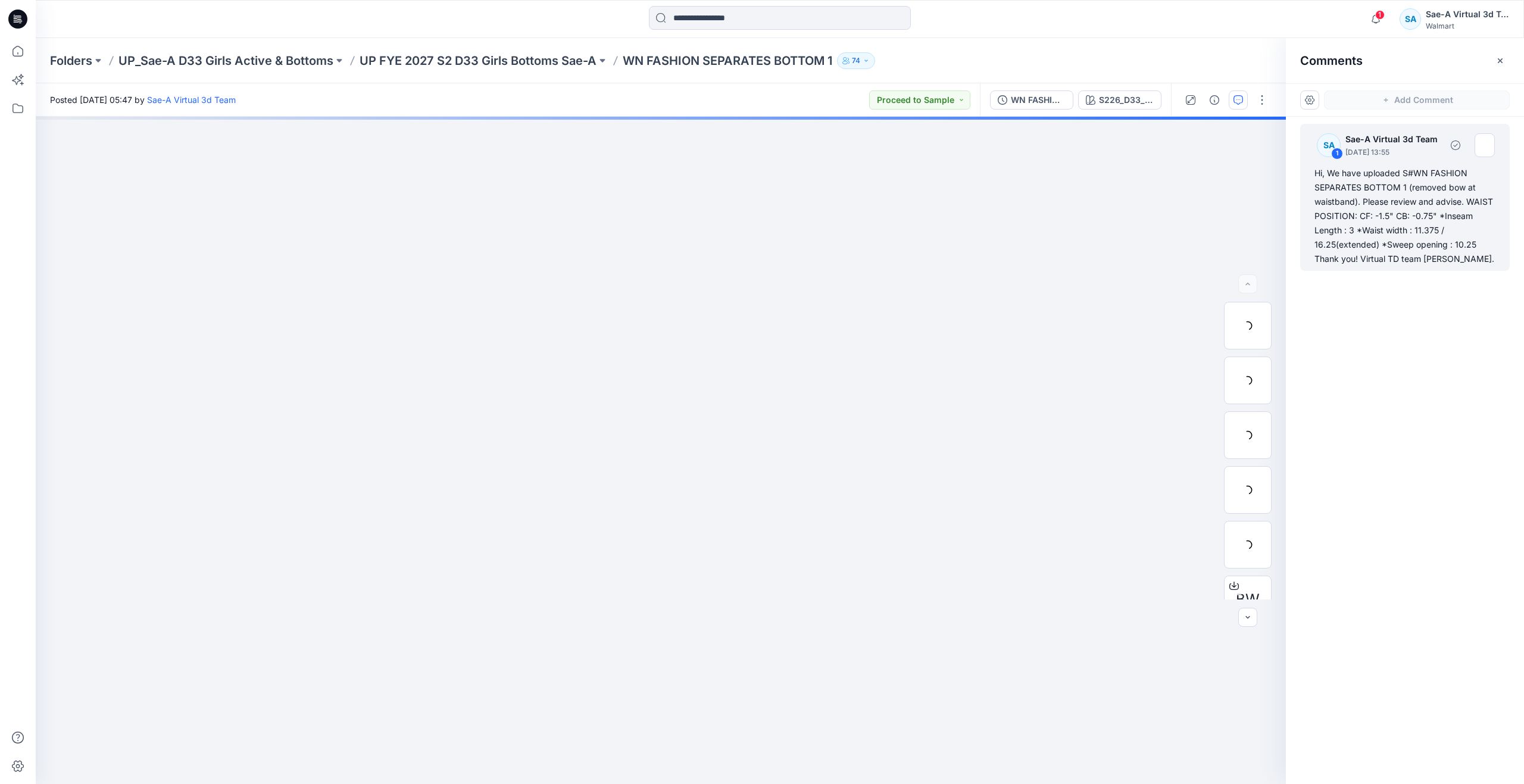
click at [1415, 219] on div "Hi, We have uploaded S#WN FASHION SEPARATES BOTTOM 1 (removed bow at waistband)…" at bounding box center [1406, 216] width 181 height 100
click at [1374, 227] on div "Hi, We have uploaded S#WN FASHION SEPARATES BOTTOM 1 (removed bow at waistband)…" at bounding box center [1406, 216] width 181 height 100
click at [1448, 218] on div "Hi, We have uploaded S#WN FASHION SEPARATES BOTTOM 1 (removed bow at waistband)…" at bounding box center [1406, 216] width 181 height 100
click at [1362, 248] on div "Hi, We have uploaded S#WN FASHION SEPARATES BOTTOM 1 (removed bow at waistband)…" at bounding box center [1406, 216] width 181 height 100
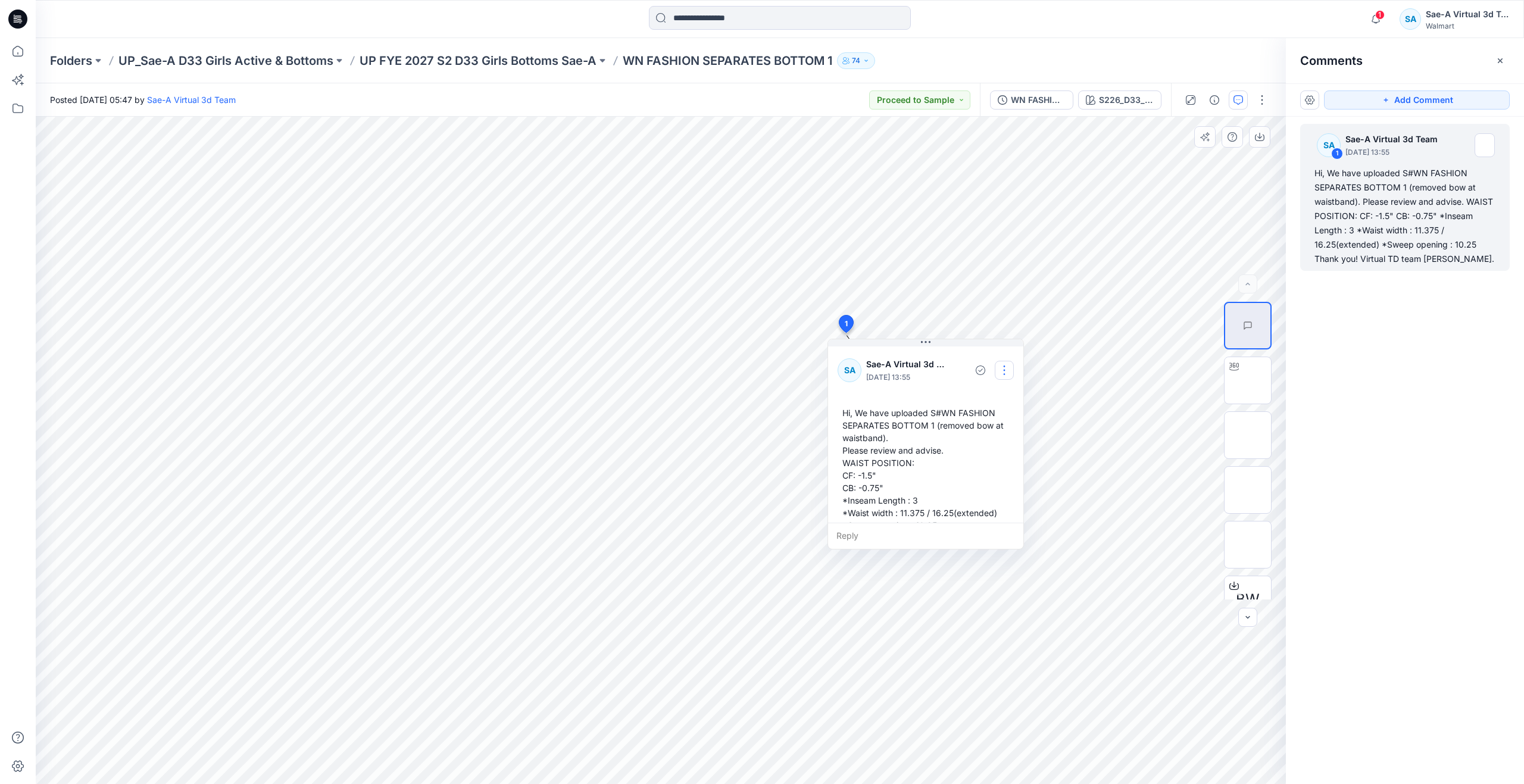
click at [998, 372] on button "button" at bounding box center [1004, 370] width 19 height 19
click at [989, 400] on p "Edit comment" at bounding box center [1007, 398] width 54 height 12
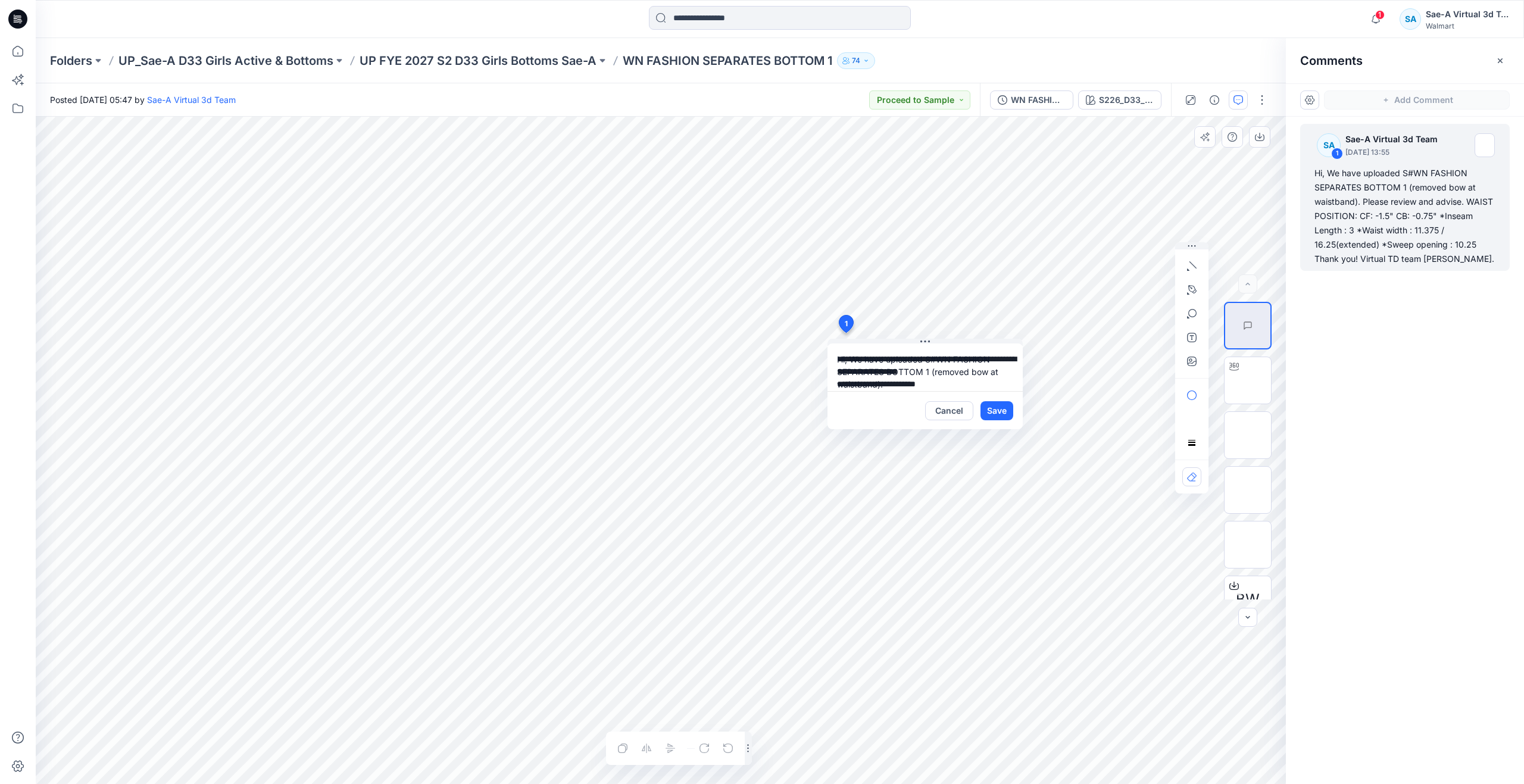
scroll to position [109, 0]
click at [868, 363] on textarea "**********" at bounding box center [925, 368] width 196 height 48
type textarea "**********"
click at [996, 405] on button "Save" at bounding box center [997, 410] width 33 height 19
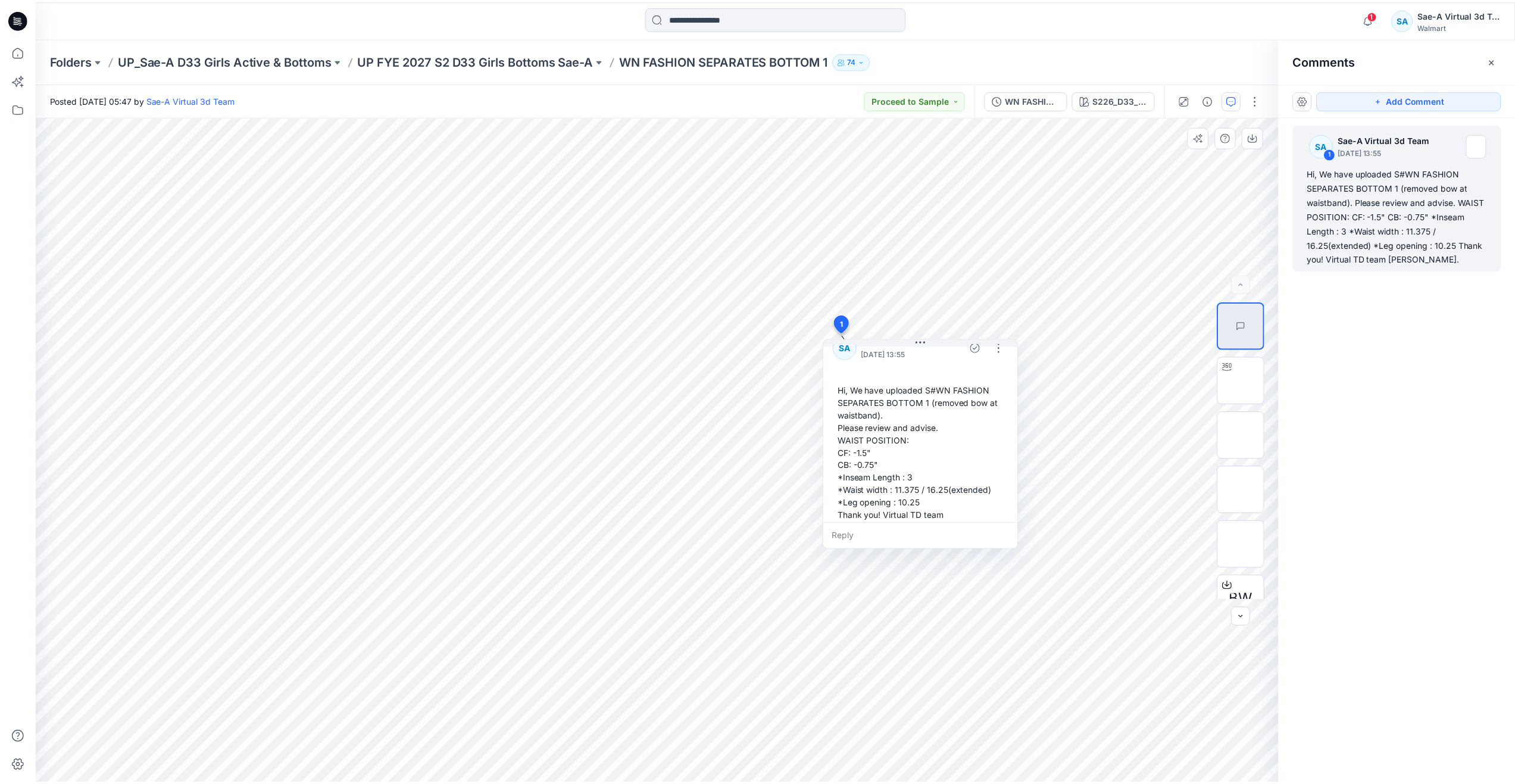
scroll to position [33, 0]
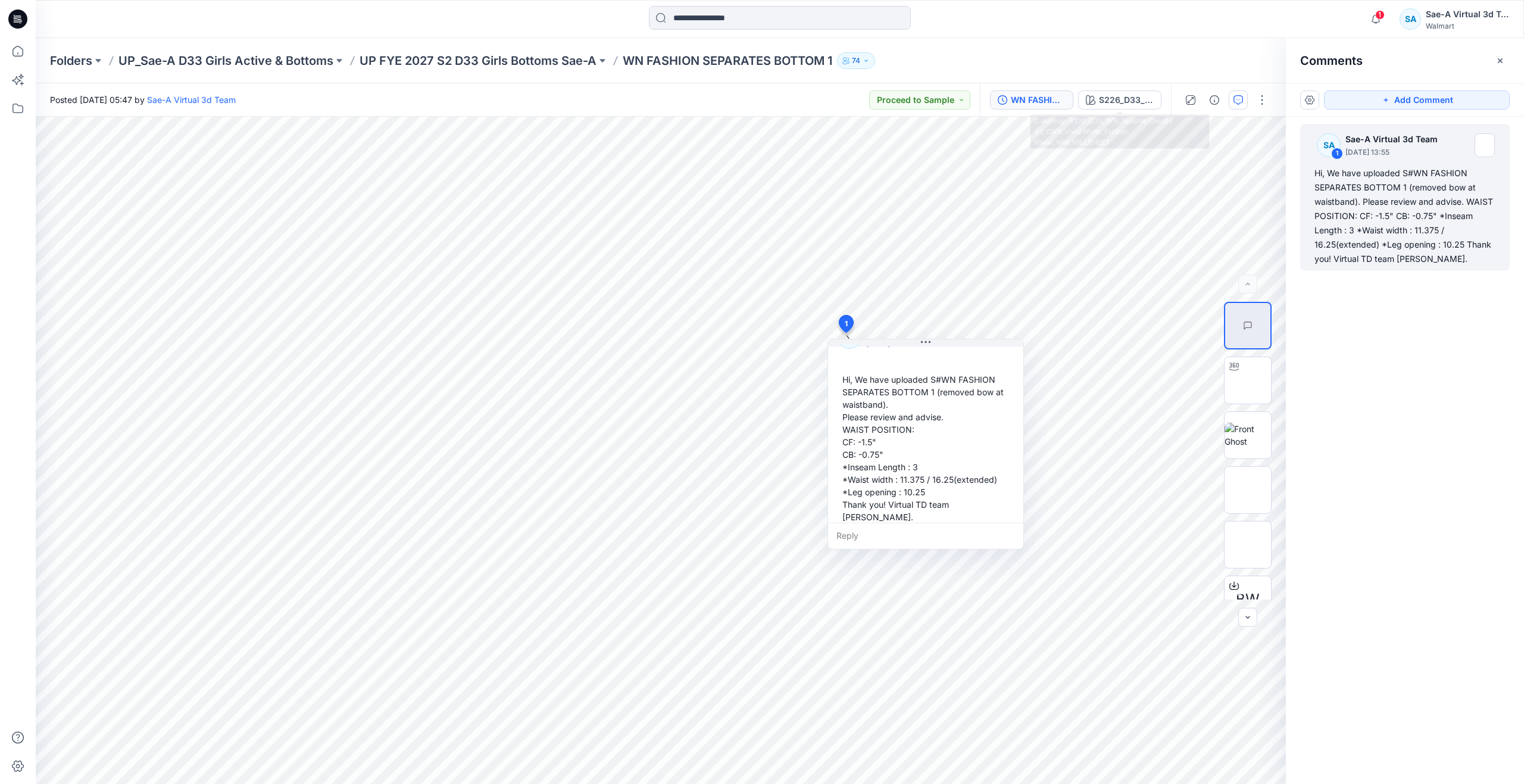
click at [1038, 96] on div "WN FASHION SEPARATES BOTTOM 1_REMOVED BOW AT WB_FULL COLORWAYS" at bounding box center [1038, 100] width 55 height 13
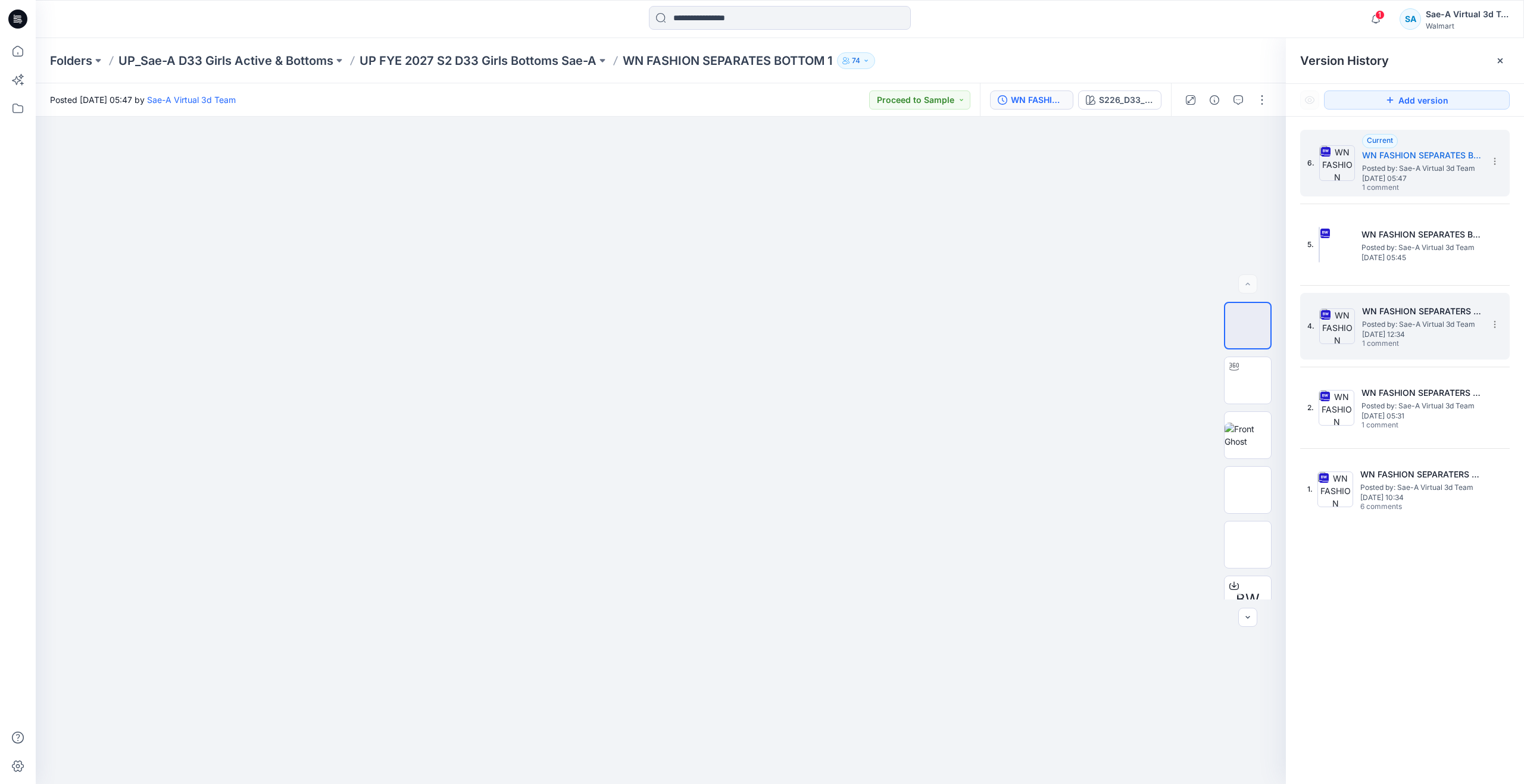
click at [1389, 331] on span "[DATE] 12:34" at bounding box center [1422, 334] width 119 height 8
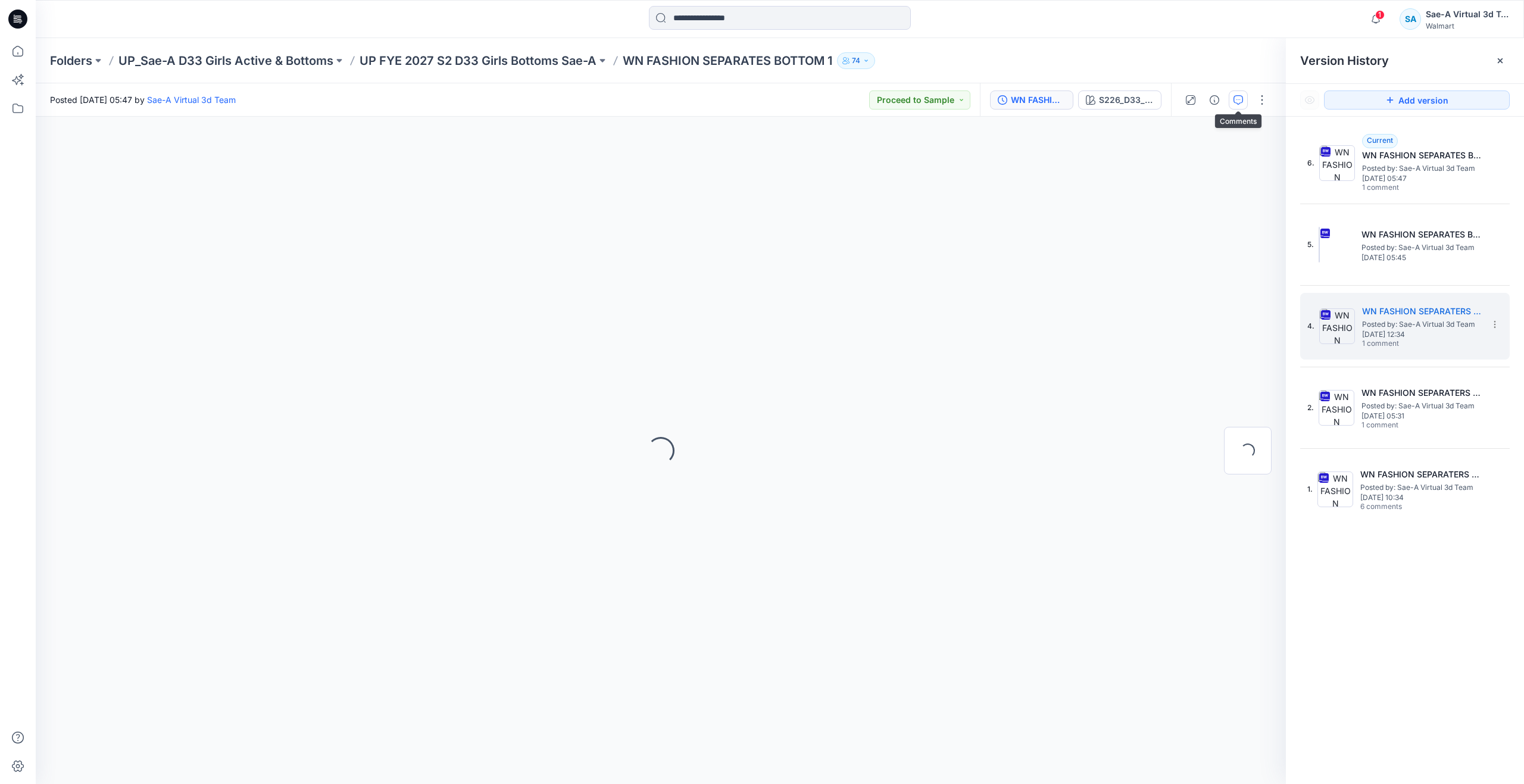
click at [1242, 107] on button "button" at bounding box center [1238, 100] width 19 height 19
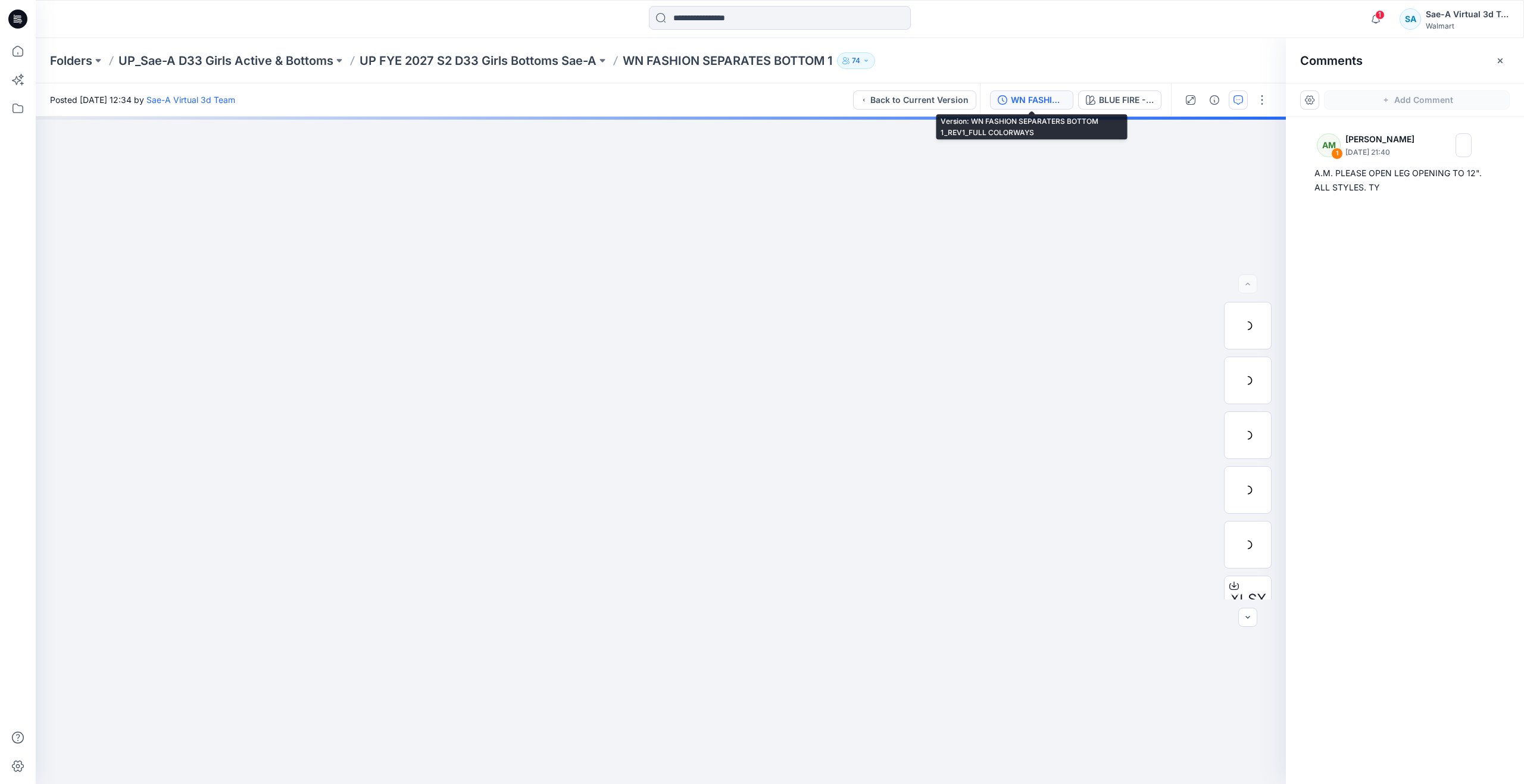
click at [1044, 97] on div "WN FASHION SEPARATERS BOTTOM 1_REV1_FULL COLORWAYS" at bounding box center [1038, 100] width 55 height 13
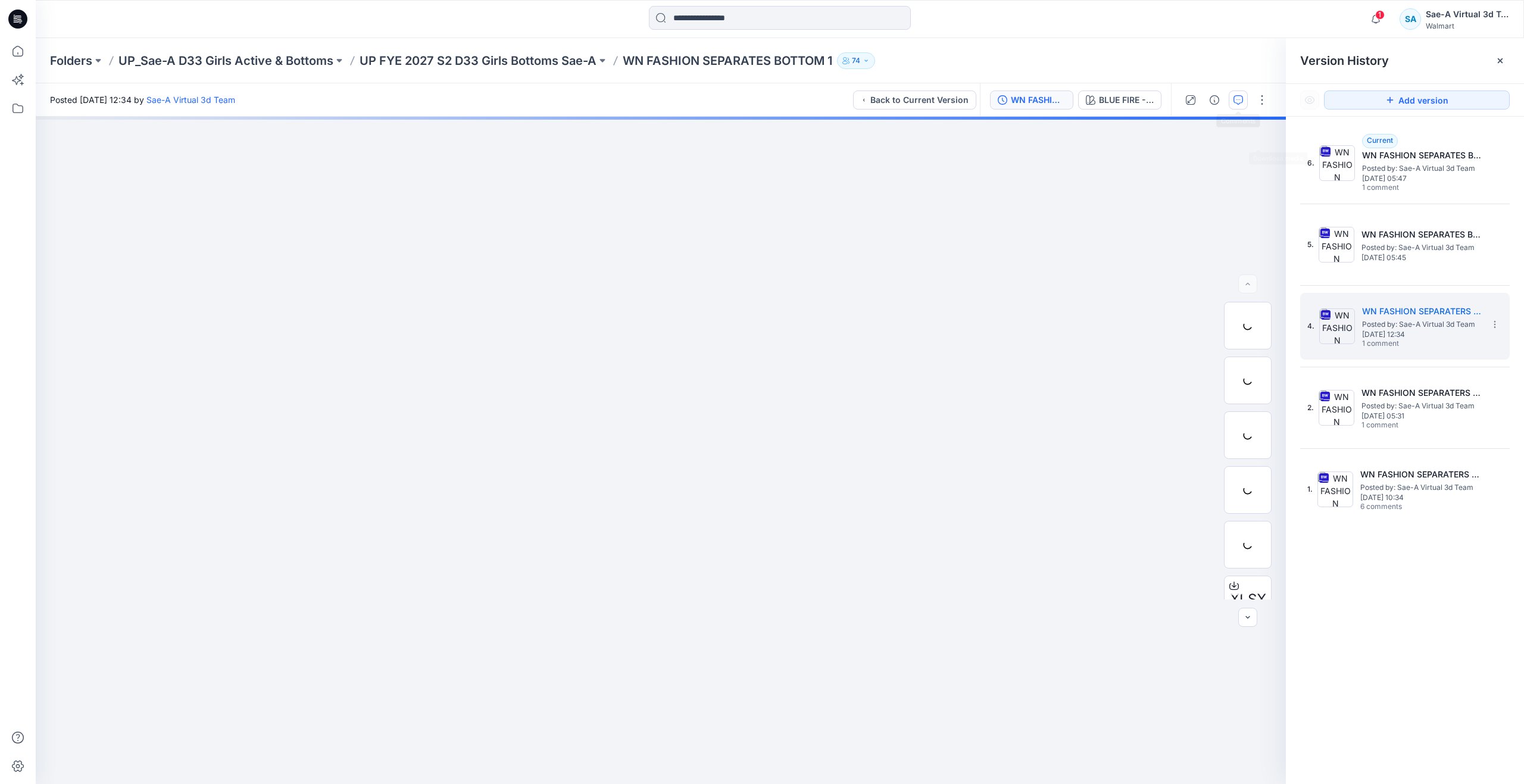
click at [1242, 96] on icon "button" at bounding box center [1238, 100] width 10 height 10
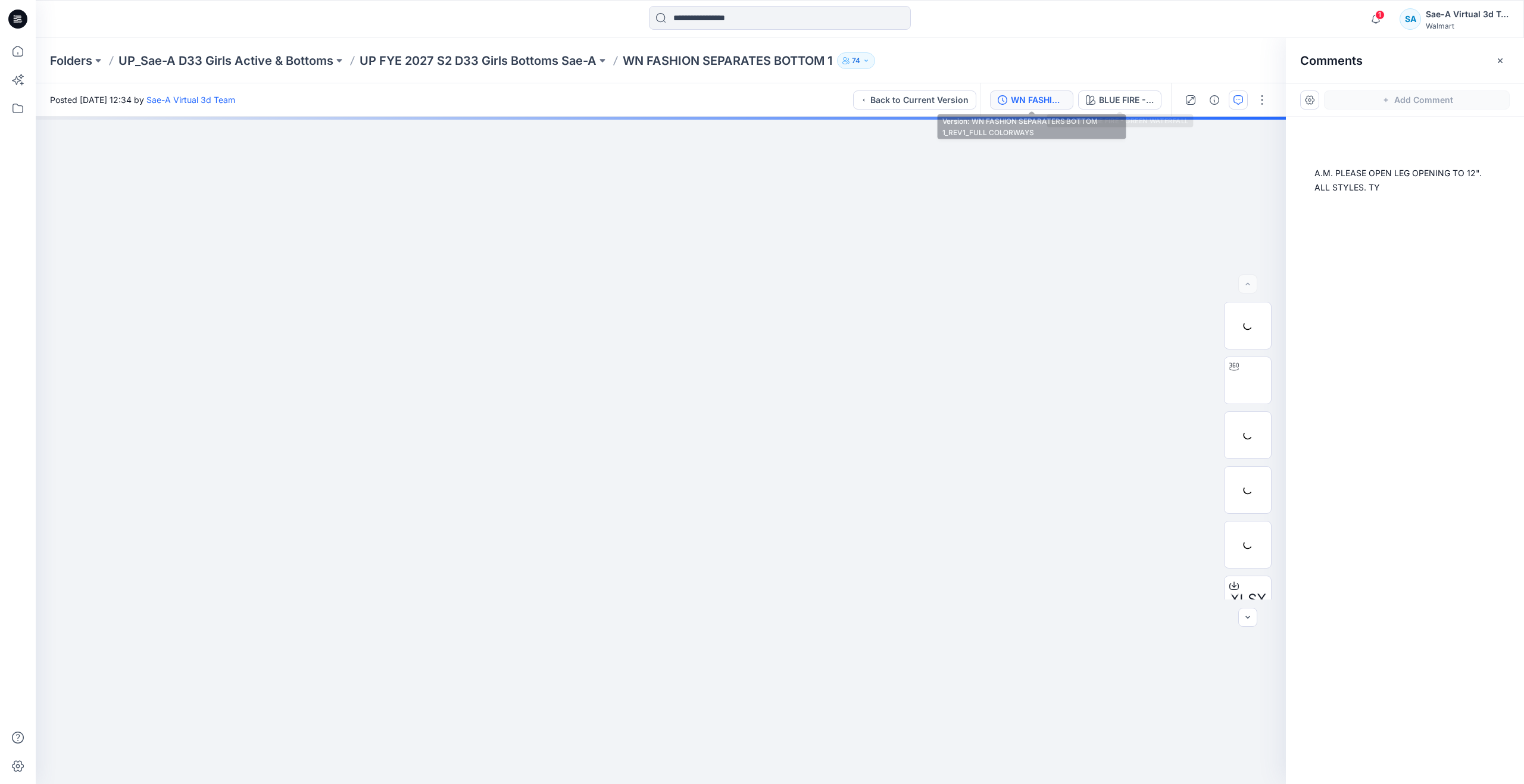
click at [1040, 102] on div "WN FASHION SEPARATERS BOTTOM 1_REV1_FULL COLORWAYS" at bounding box center [1038, 100] width 55 height 13
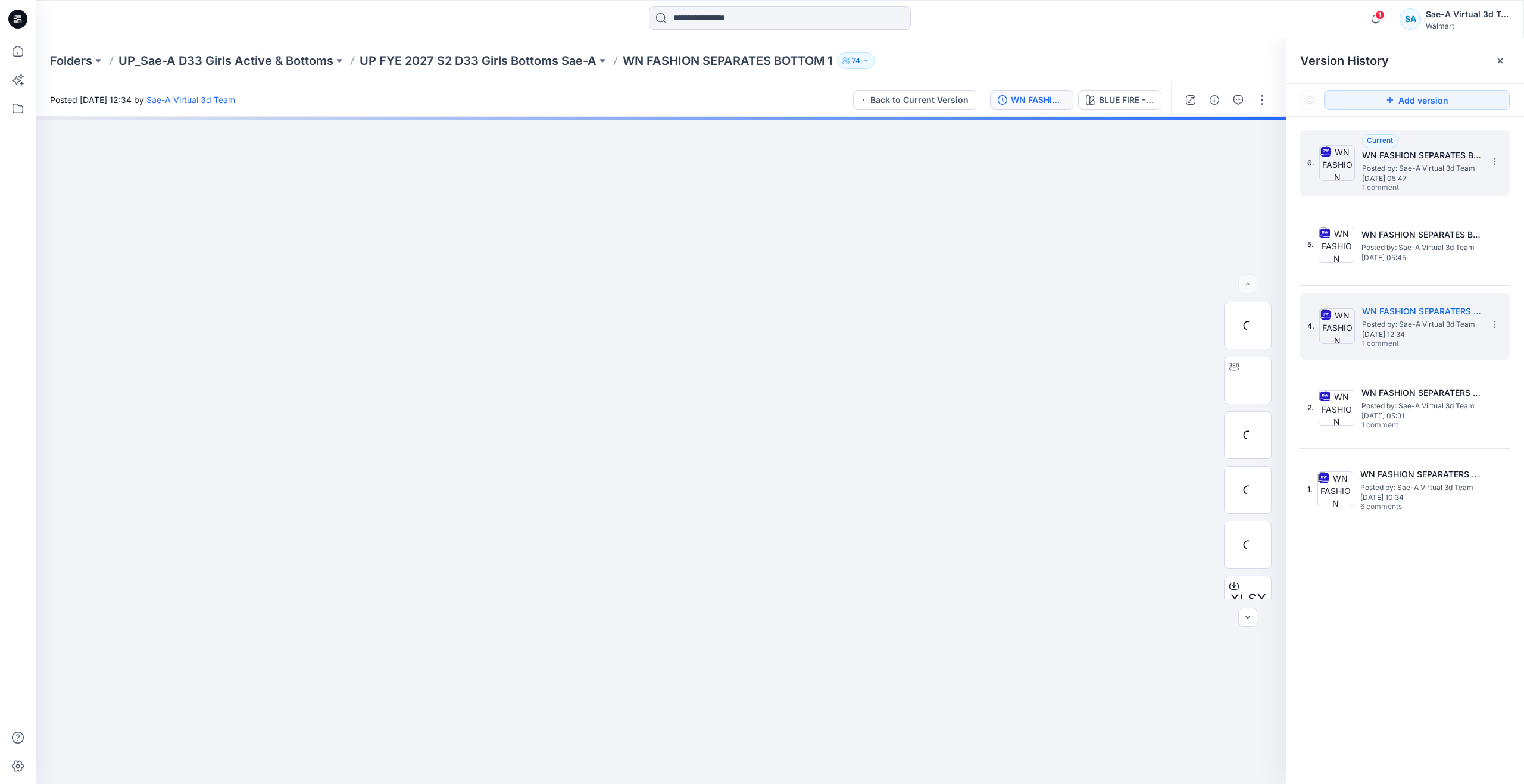
click at [1387, 175] on span "[DATE] 05:47" at bounding box center [1422, 178] width 119 height 8
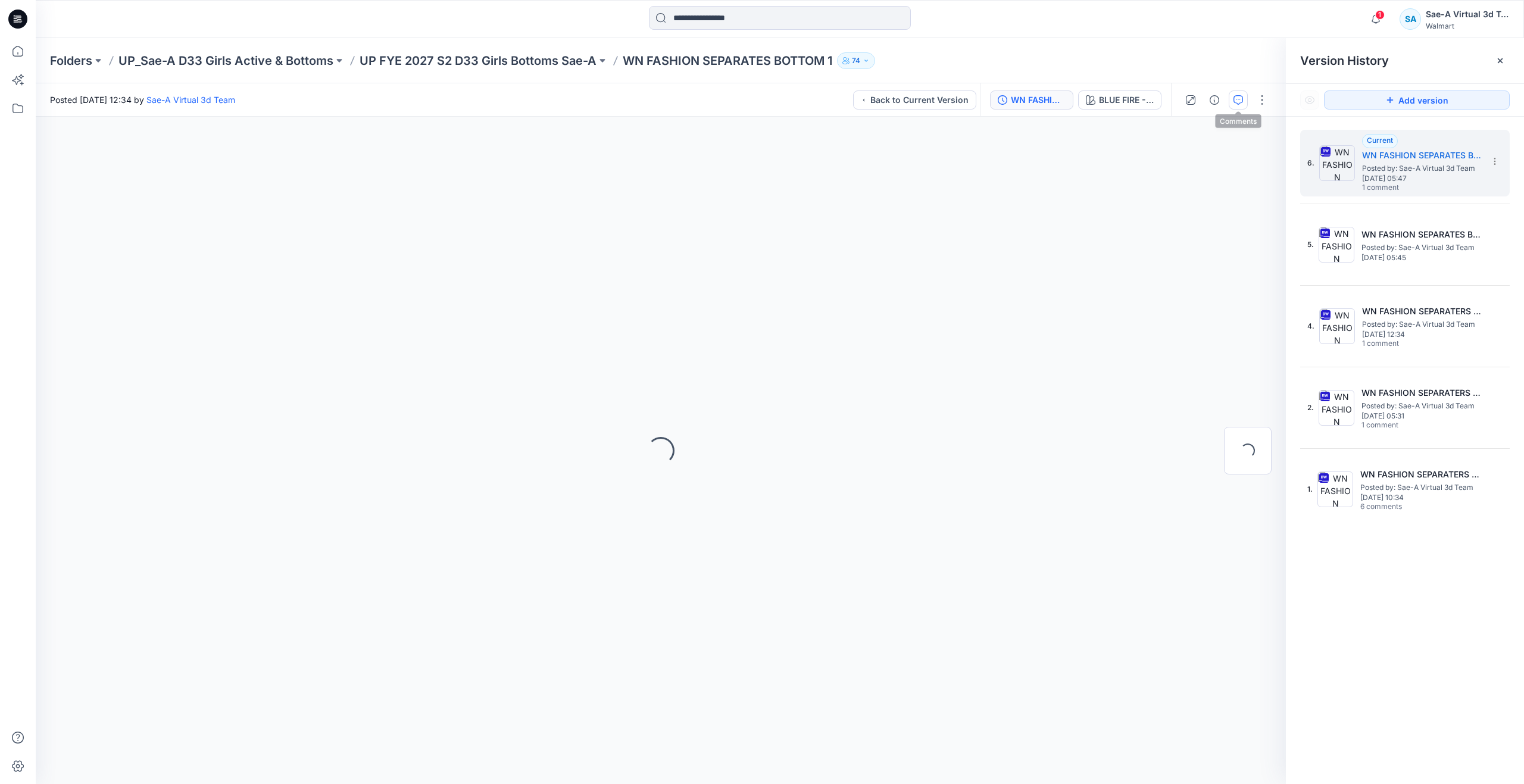
click at [1240, 100] on icon "button" at bounding box center [1238, 100] width 10 height 10
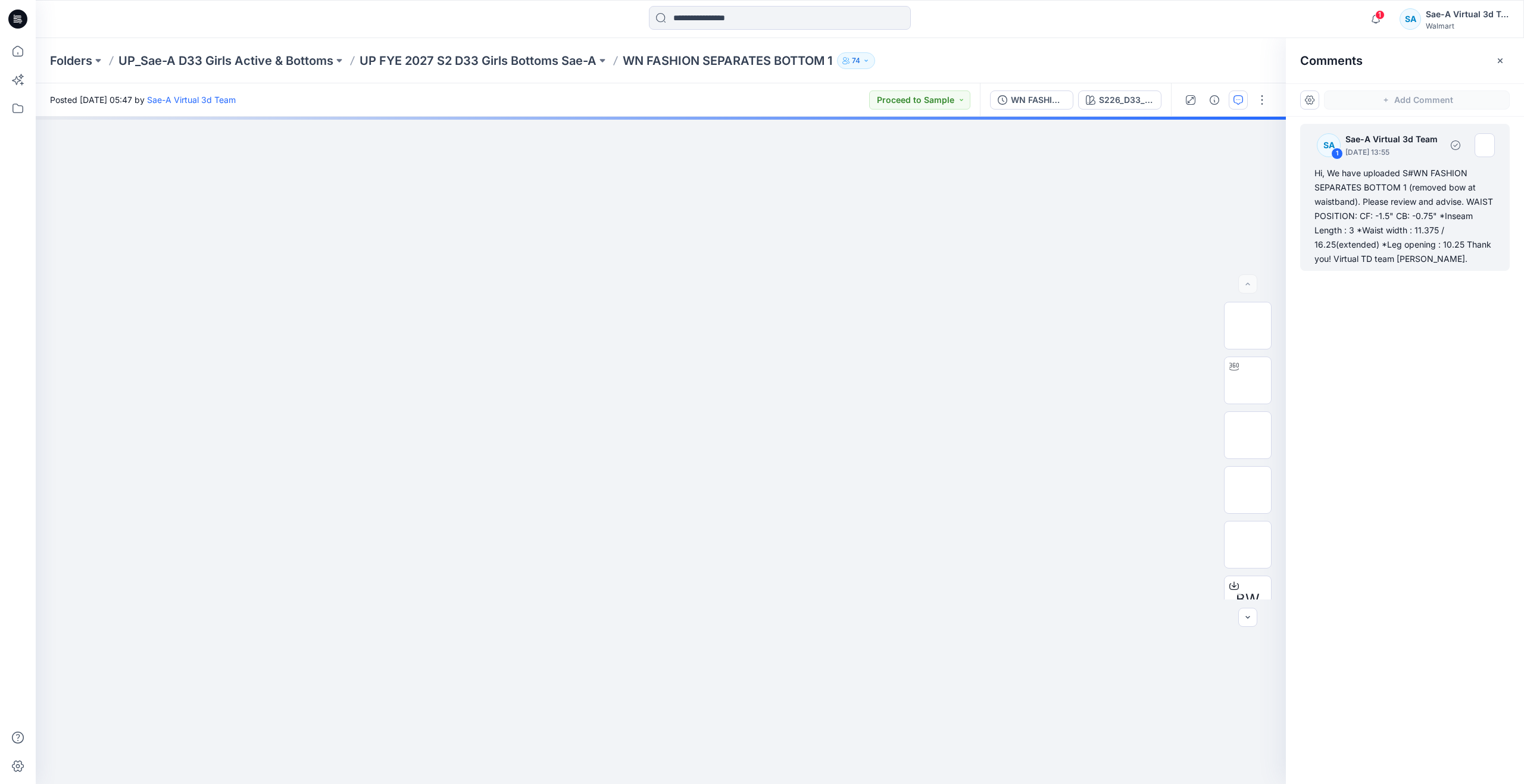
click at [1381, 225] on div "Hi, We have uploaded S#WN FASHION SEPARATES BOTTOM 1 (removed bow at waistband)…" at bounding box center [1406, 216] width 181 height 100
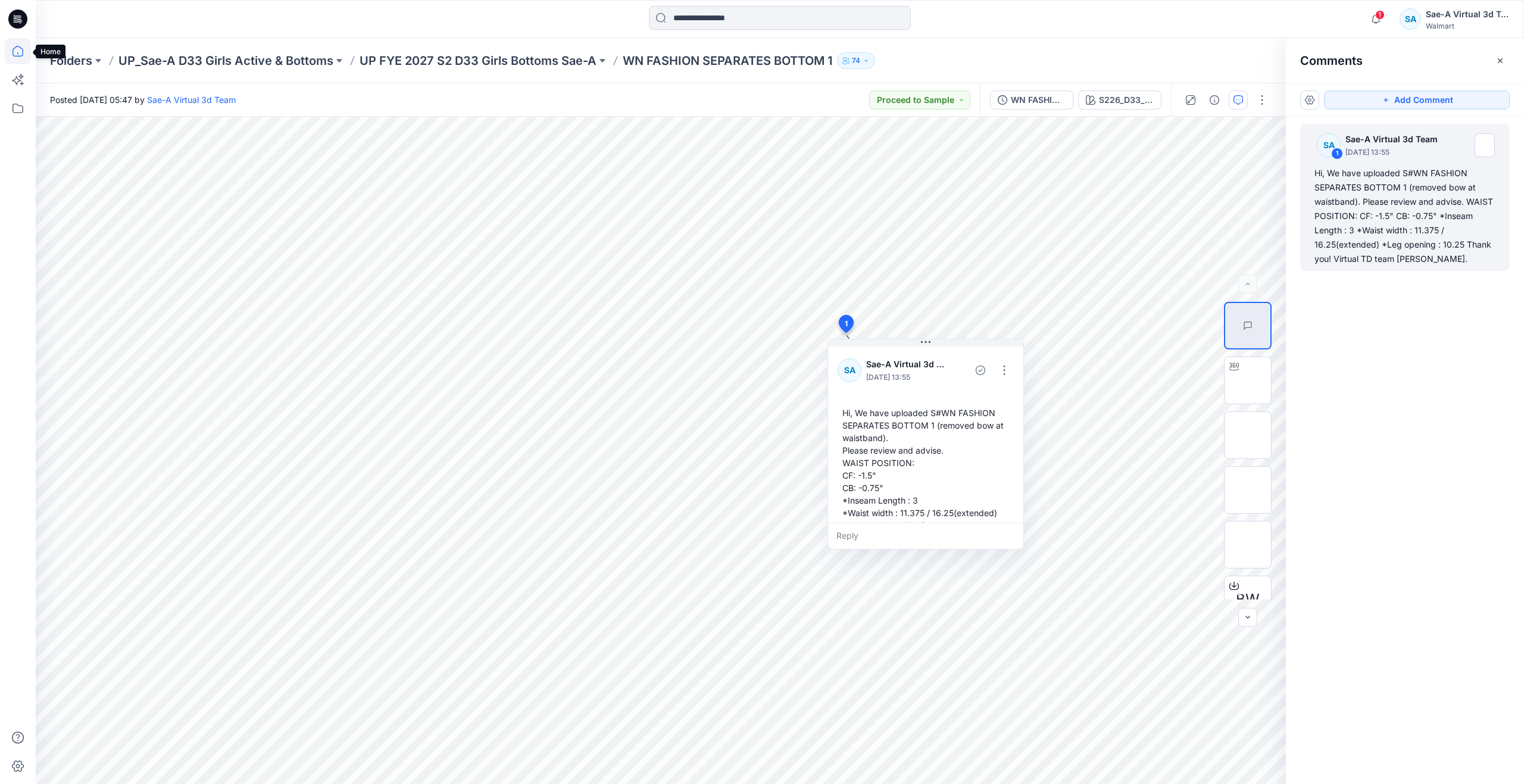
click at [25, 56] on icon at bounding box center [17, 51] width 26 height 26
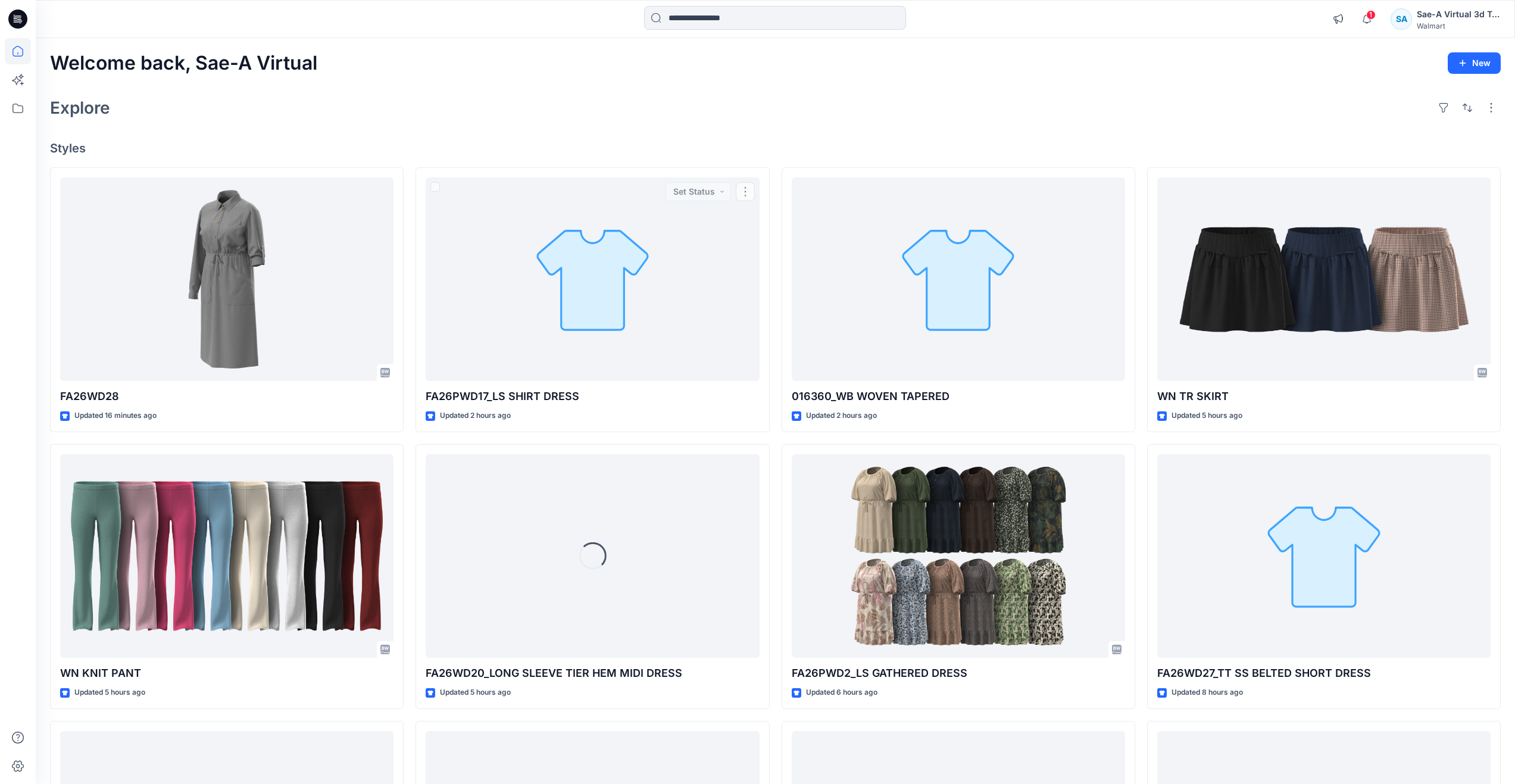
click at [517, 119] on div "Explore" at bounding box center [775, 107] width 1451 height 28
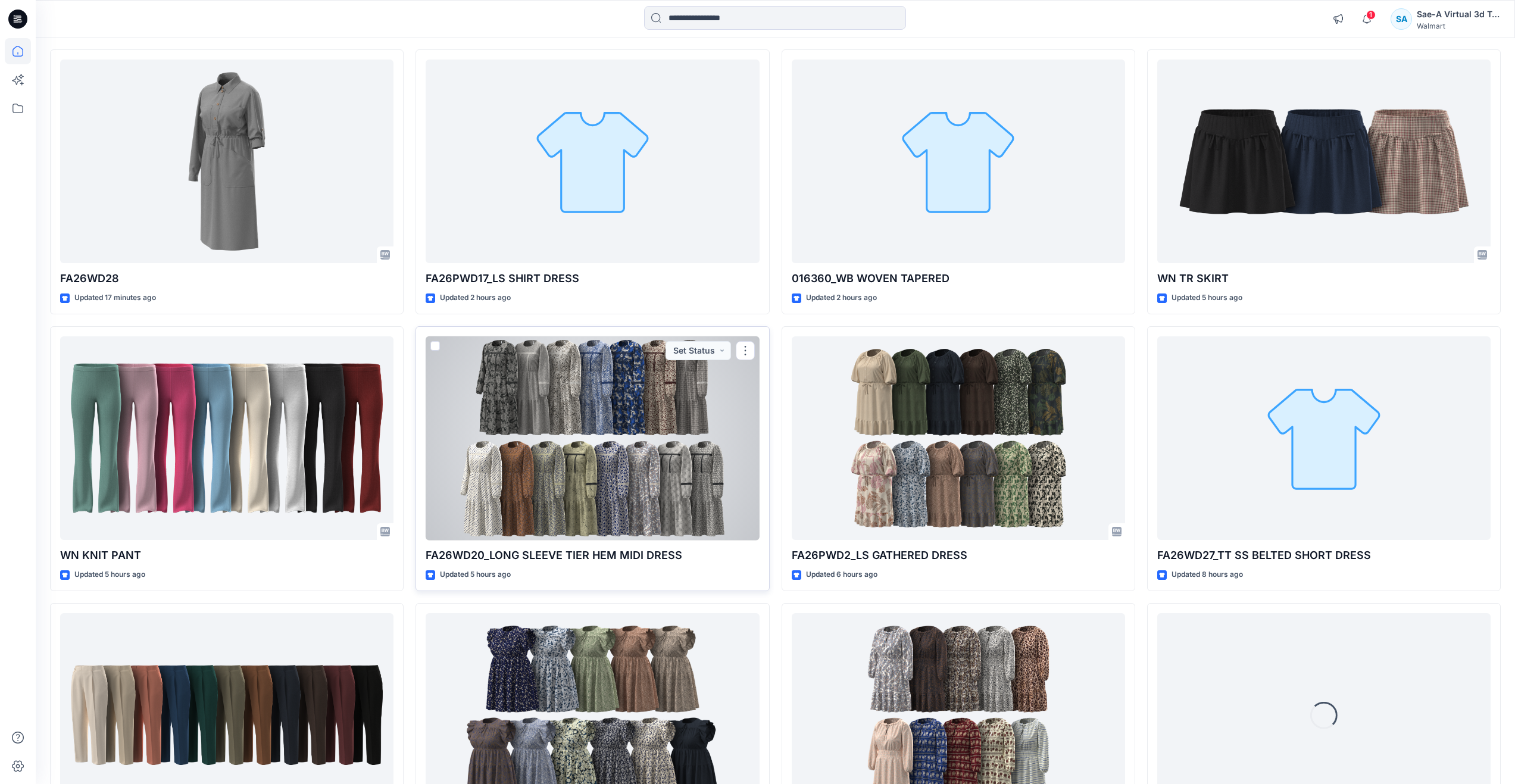
scroll to position [119, 0]
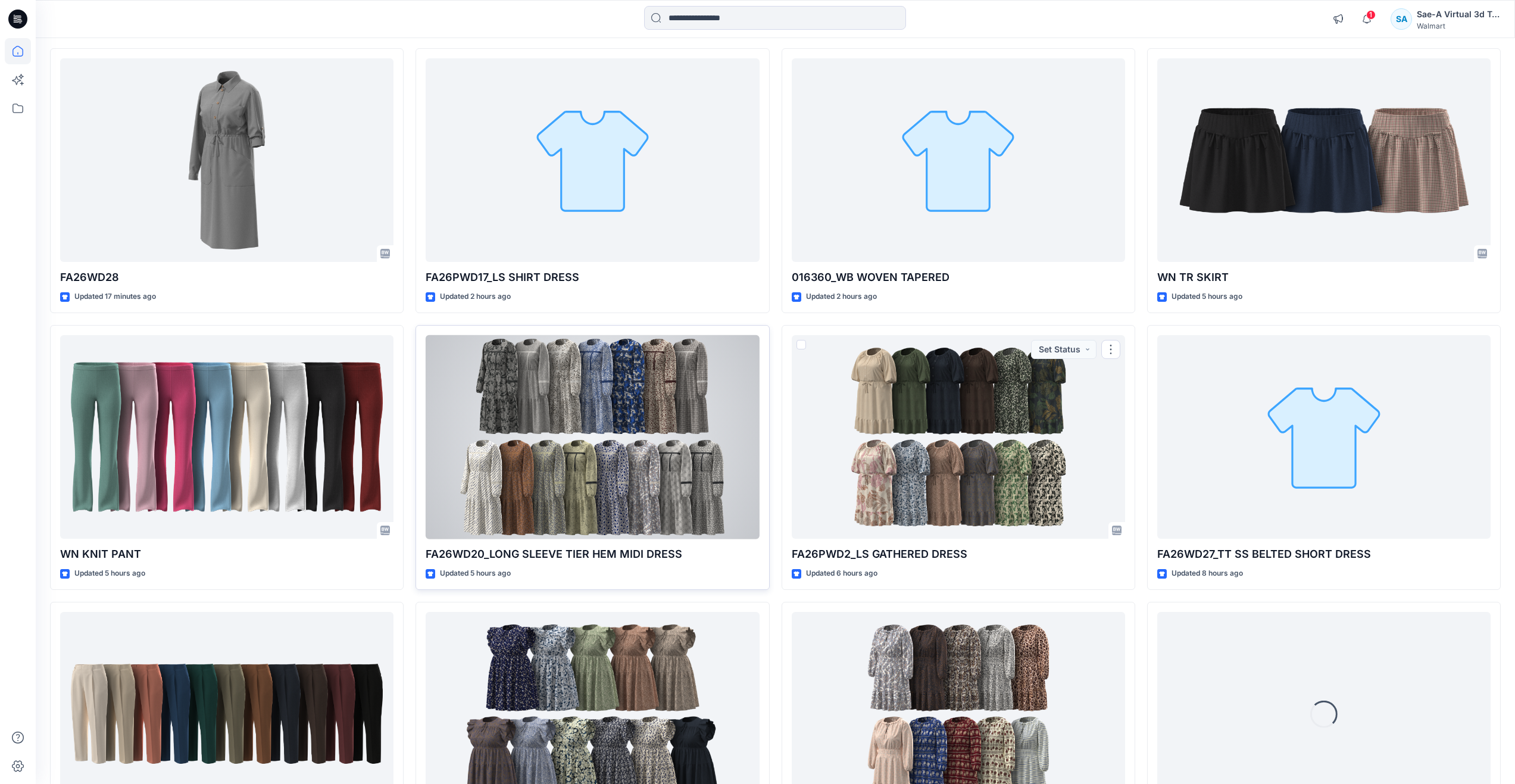
click at [638, 419] on div at bounding box center [592, 437] width 333 height 204
